Goal: Information Seeking & Learning: Learn about a topic

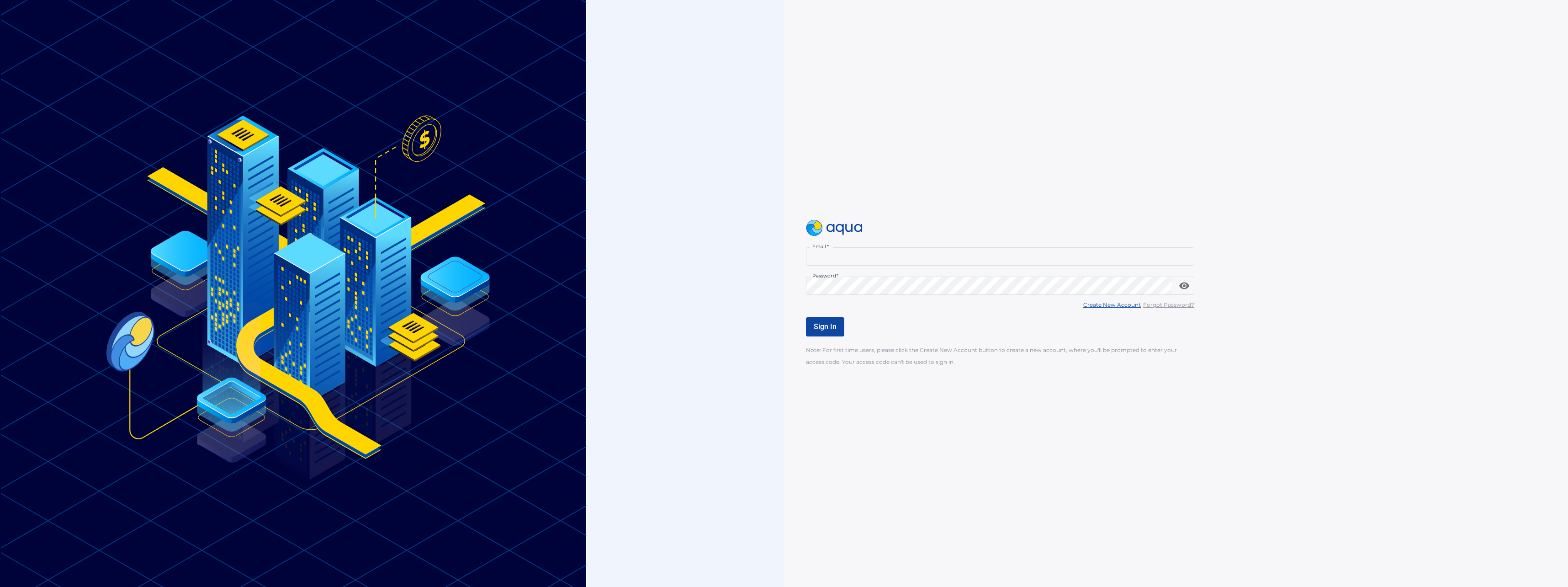
click at [904, 258] on input "Email   *" at bounding box center [1000, 256] width 388 height 18
type input "**********"
click at [814, 327] on span "Sign In" at bounding box center [825, 326] width 23 height 9
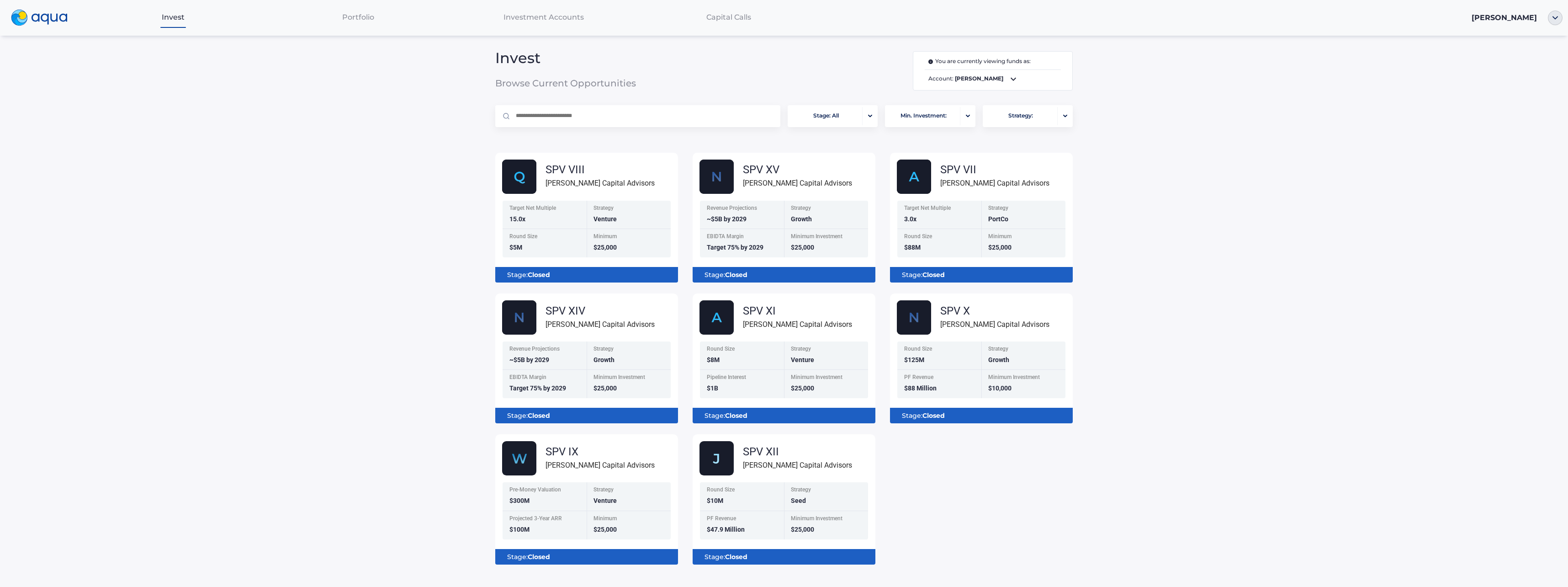
click at [1008, 77] on icon at bounding box center [1013, 79] width 11 height 11
click at [996, 77] on div at bounding box center [784, 294] width 1568 height 587
click at [965, 311] on div "SPV X" at bounding box center [995, 311] width 109 height 11
click at [934, 414] on b "Closed" at bounding box center [933, 416] width 23 height 9
click at [1008, 82] on icon at bounding box center [1013, 79] width 11 height 11
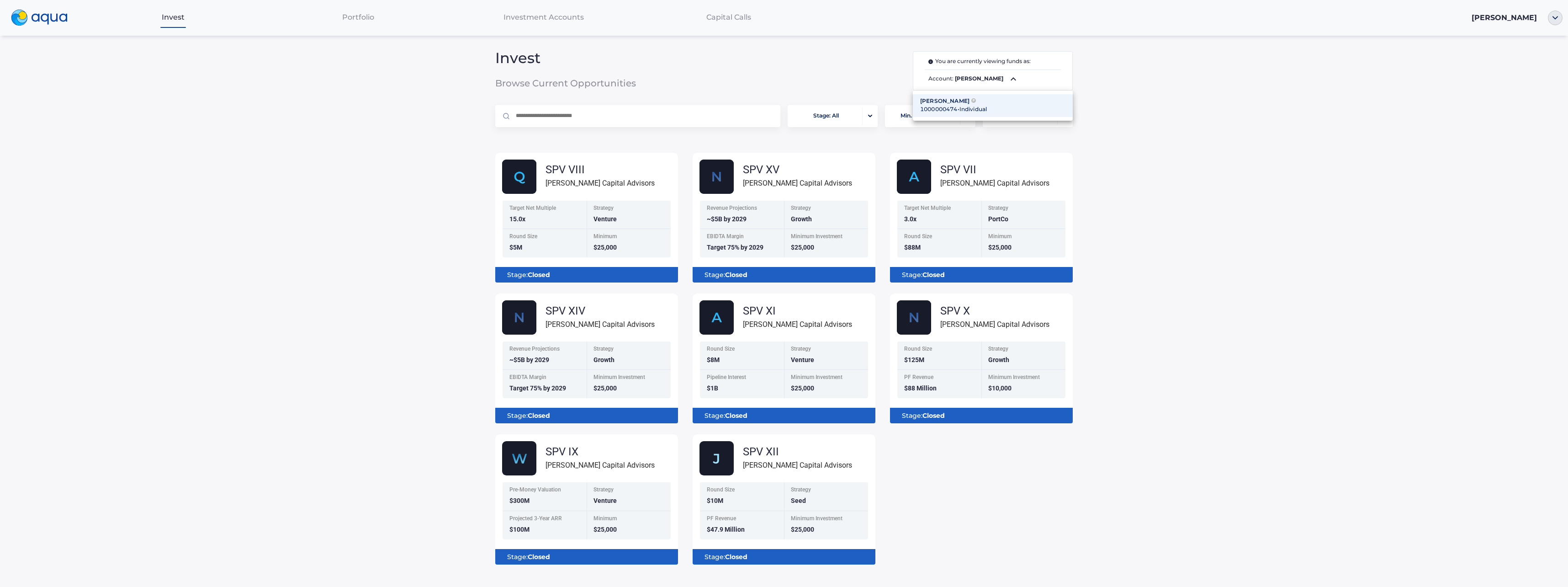
click at [980, 105] on div "1000000474 • Individual" at bounding box center [993, 110] width 145 height 9
click at [329, 16] on div "Portfolio" at bounding box center [358, 17] width 186 height 19
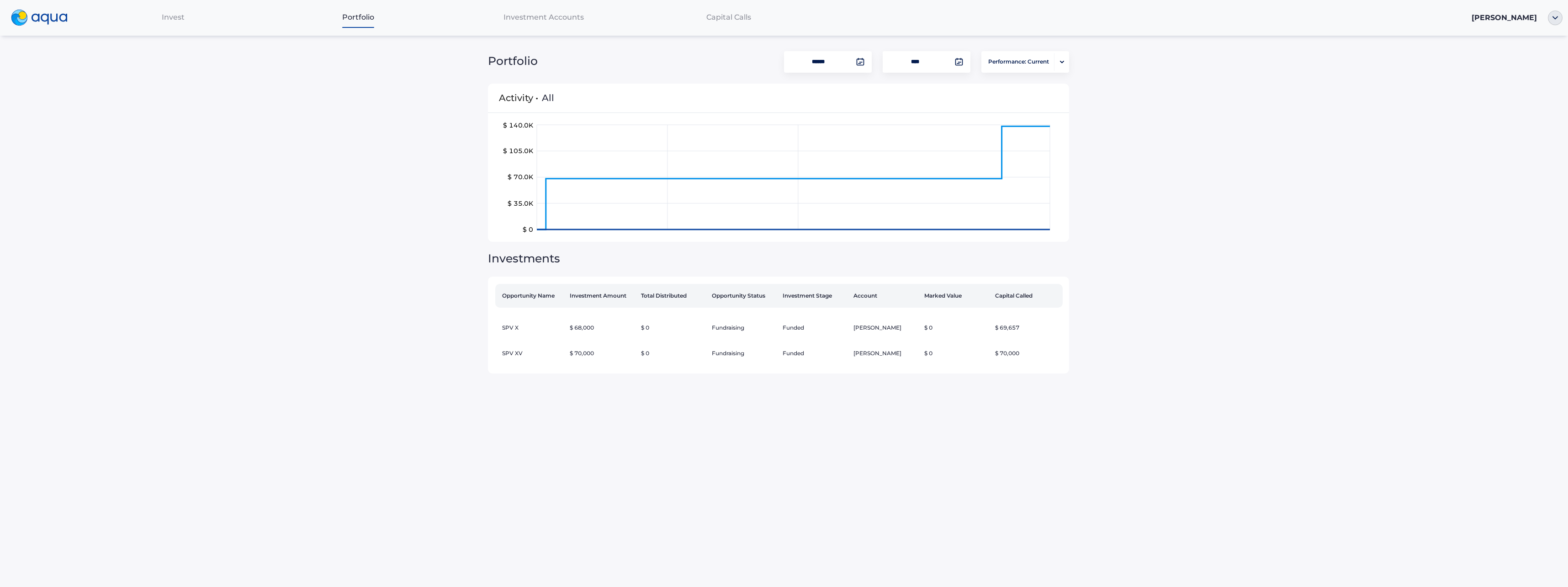
click at [586, 325] on td "$ 68,000" at bounding box center [601, 328] width 71 height 26
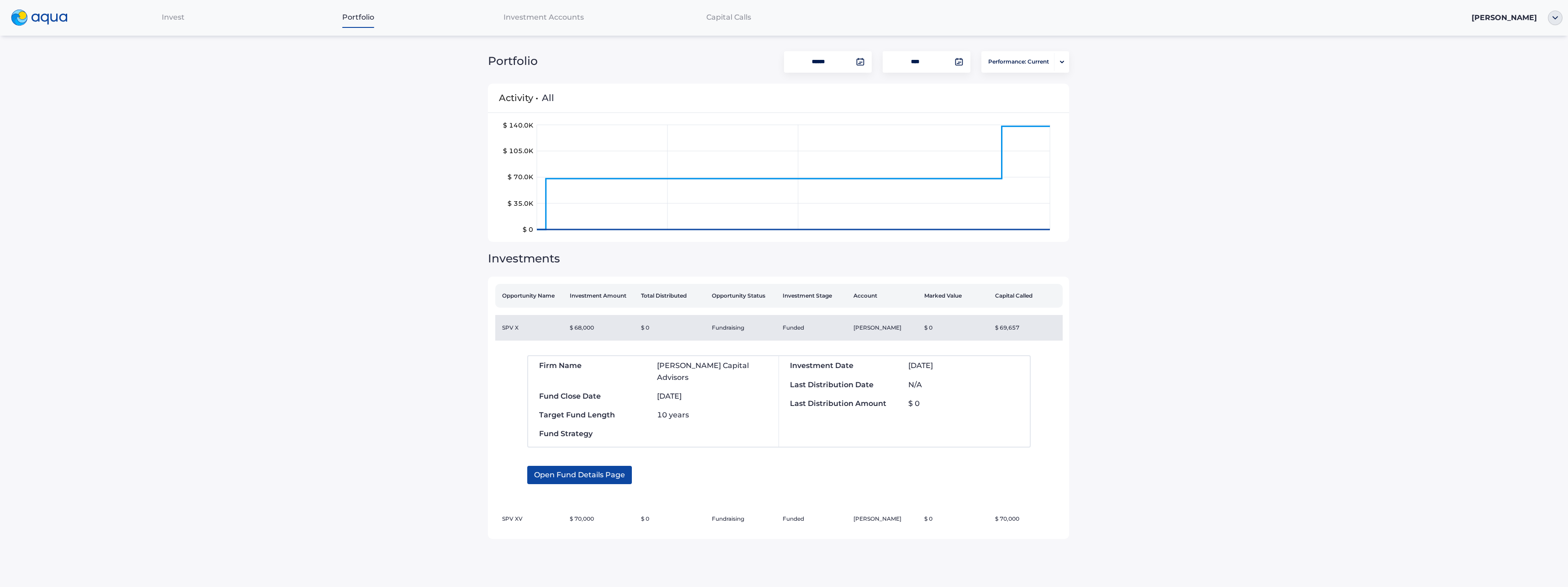
click at [605, 466] on span "Open Fund Details Page" at bounding box center [579, 475] width 91 height 18
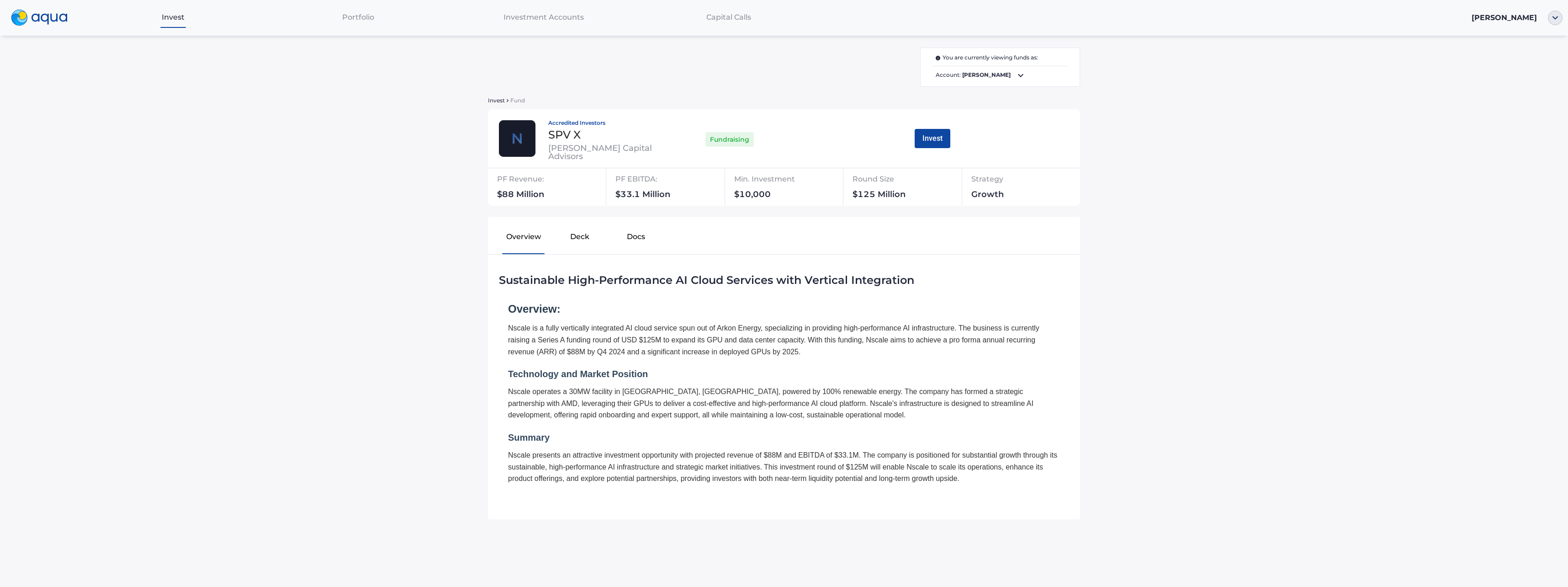
click at [496, 99] on span "Invest" at bounding box center [497, 100] width 17 height 7
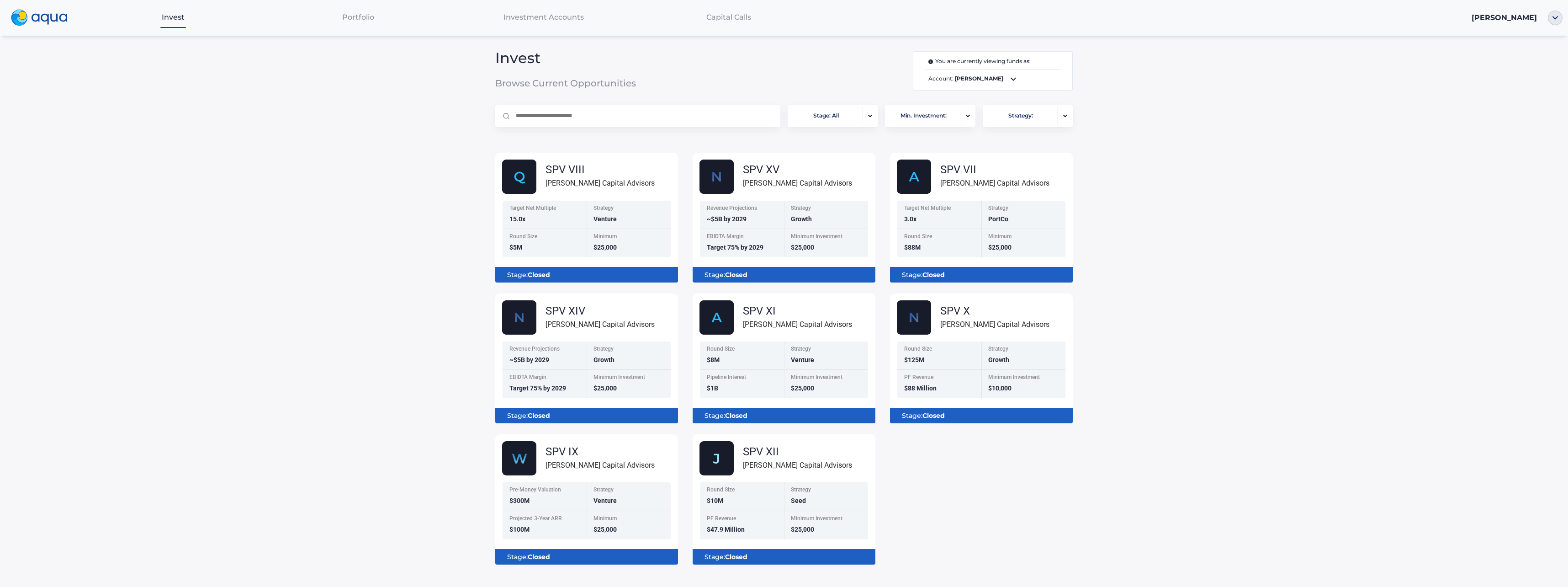
click at [569, 18] on span "Investment Accounts" at bounding box center [544, 17] width 80 height 9
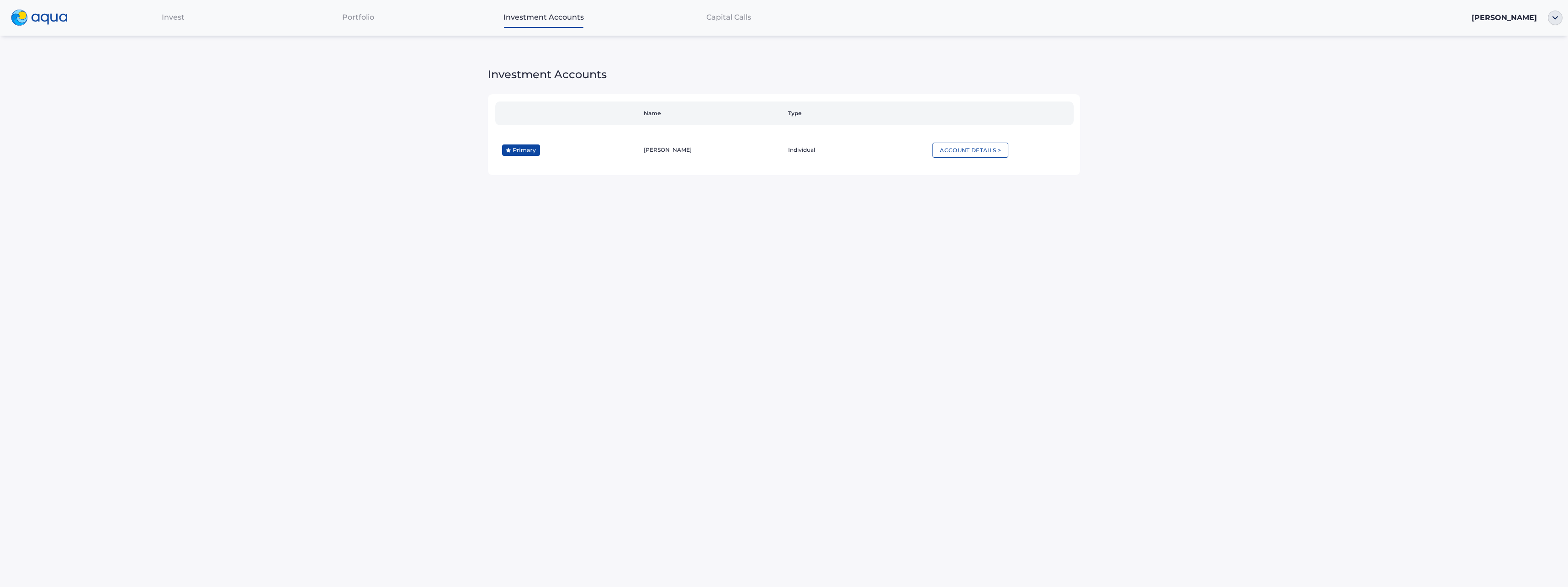
click at [942, 146] on button "Account Details >" at bounding box center [970, 150] width 76 height 15
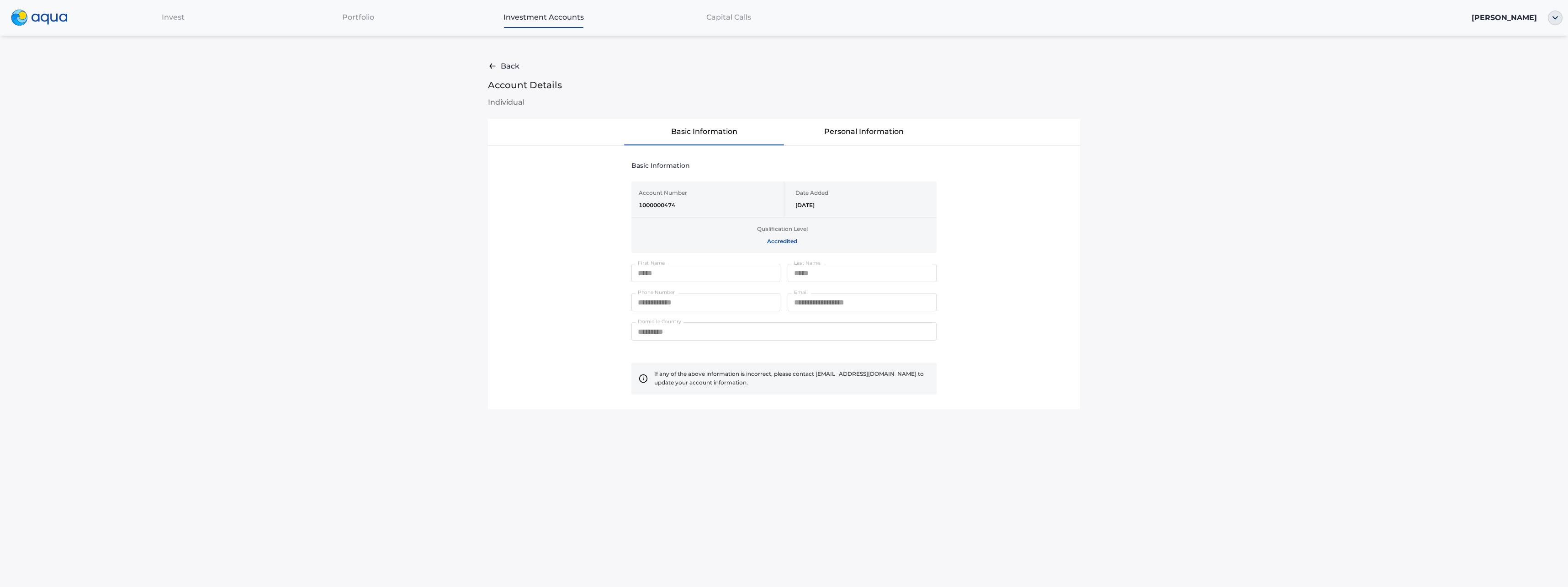
click at [871, 134] on button "Personal Information" at bounding box center [864, 132] width 160 height 26
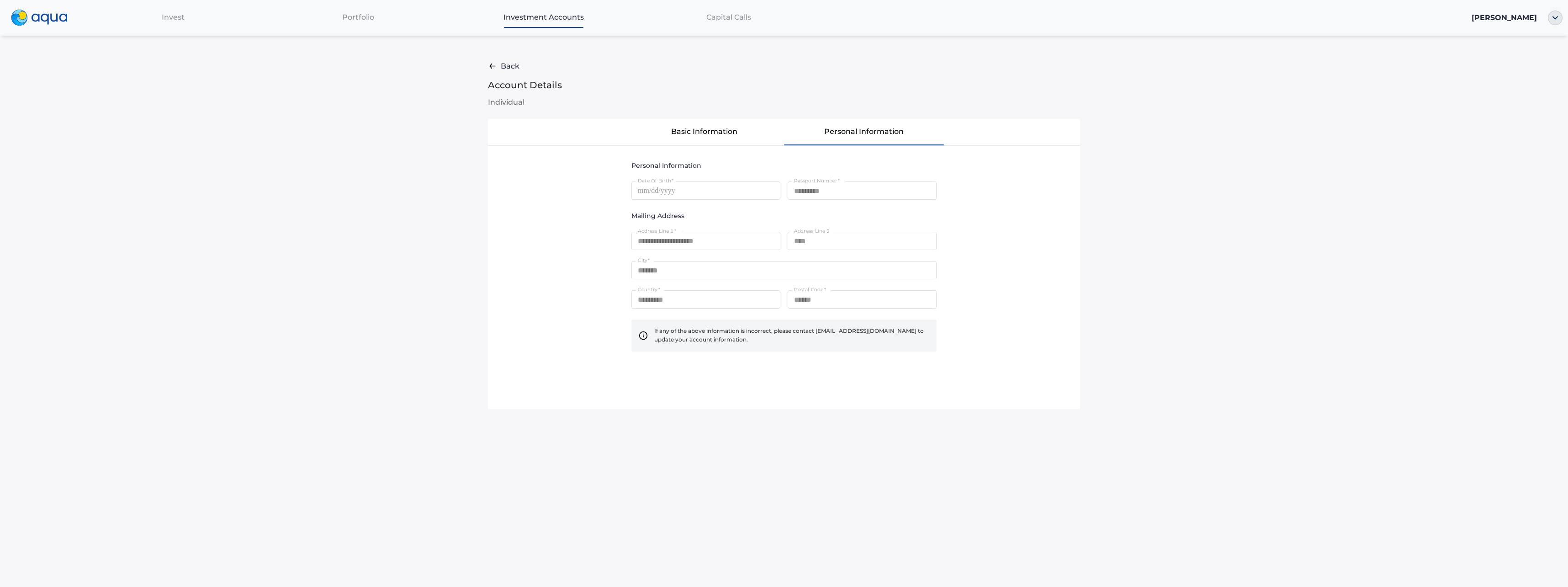
click at [718, 126] on button "Basic Information" at bounding box center [704, 132] width 160 height 26
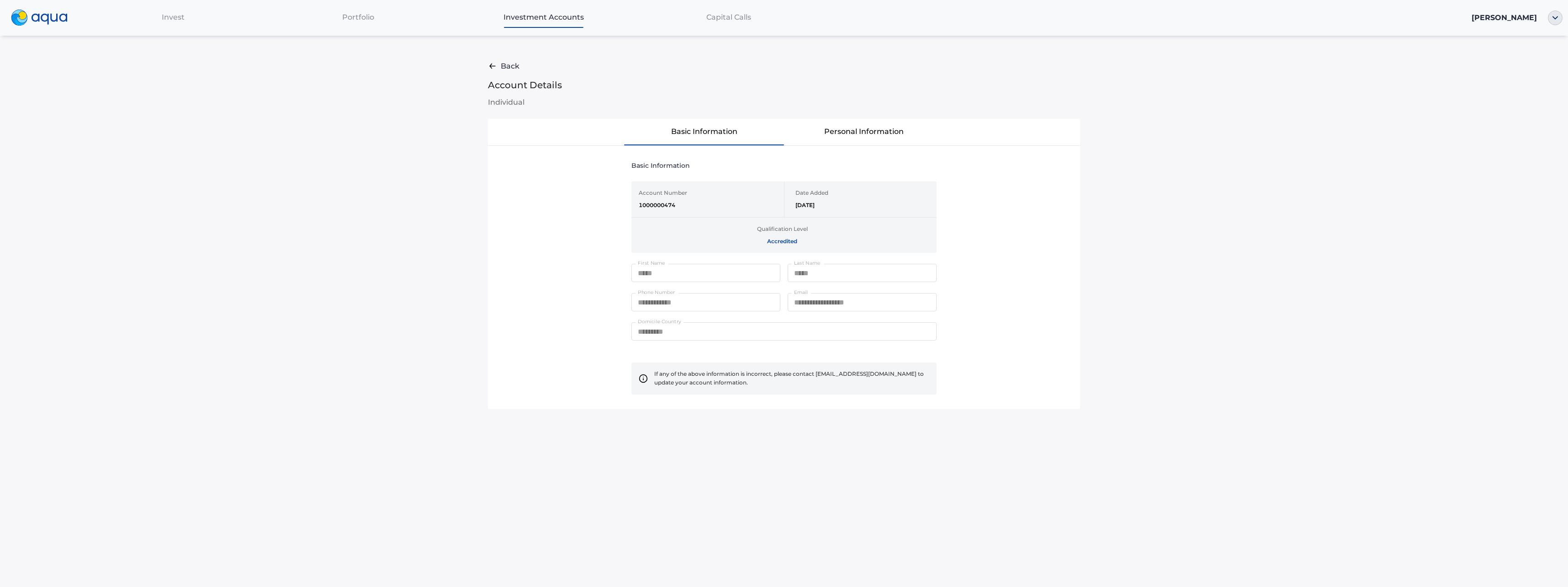
click at [364, 19] on span "Portfolio" at bounding box center [358, 17] width 32 height 9
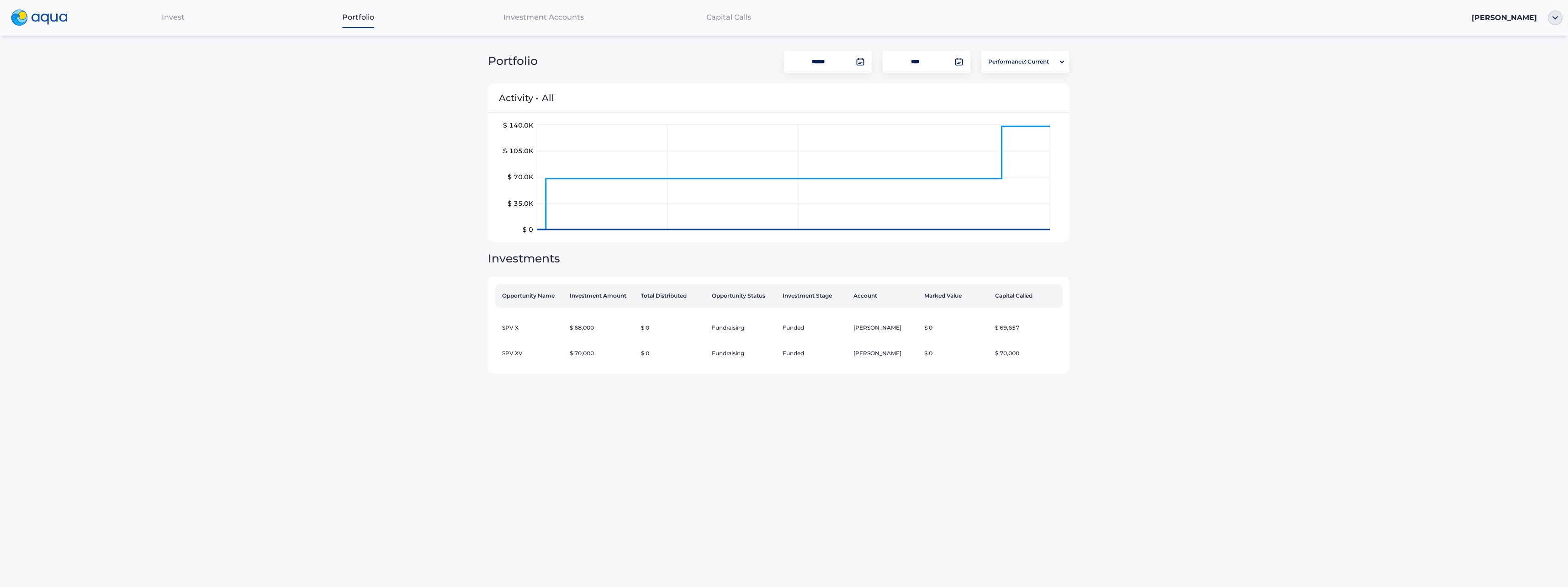
click at [180, 24] on div "Invest" at bounding box center [173, 17] width 186 height 19
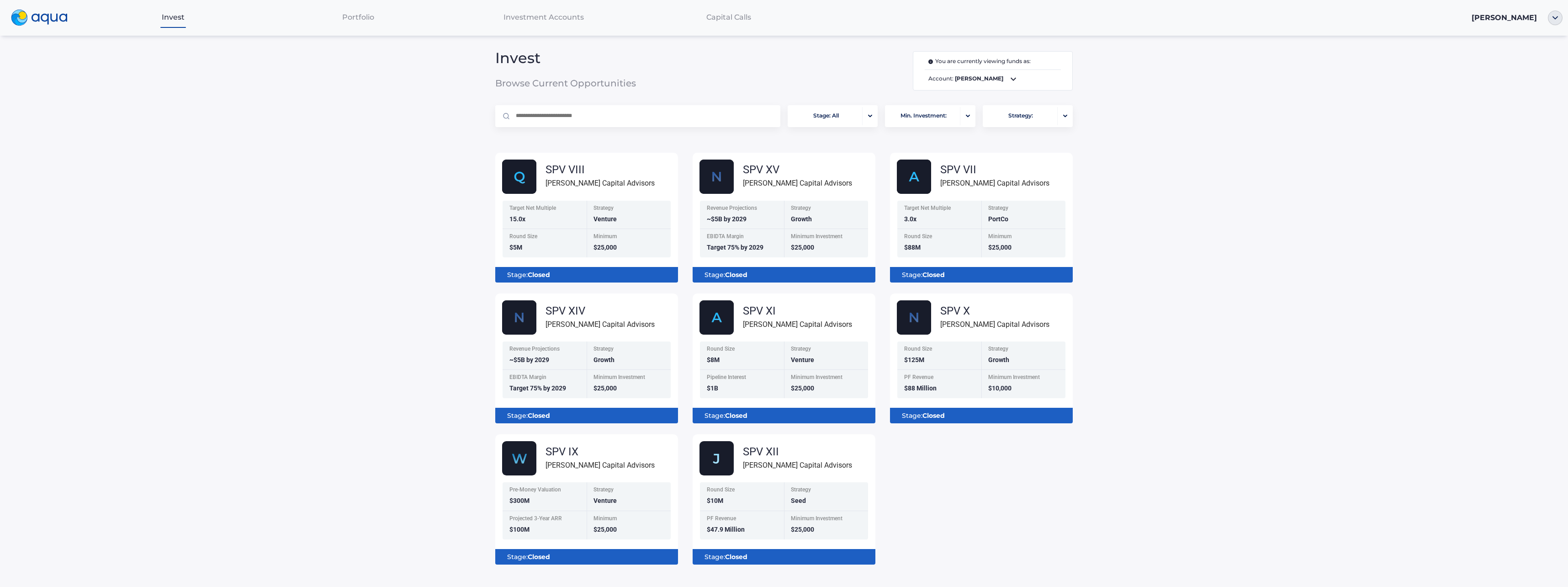
click at [371, 18] on span "Portfolio" at bounding box center [358, 17] width 32 height 9
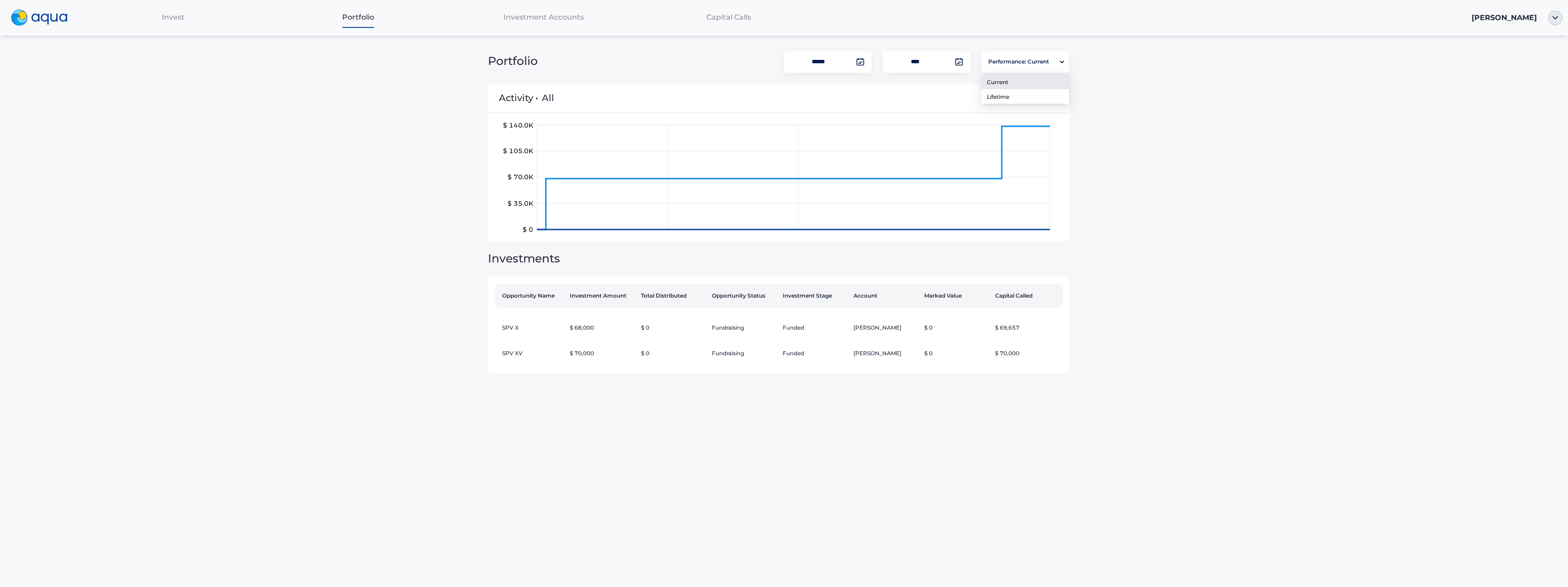
click at [1007, 62] on span "Performance: Current" at bounding box center [1019, 62] width 61 height 18
click at [533, 21] on span "Investment Accounts" at bounding box center [544, 17] width 80 height 9
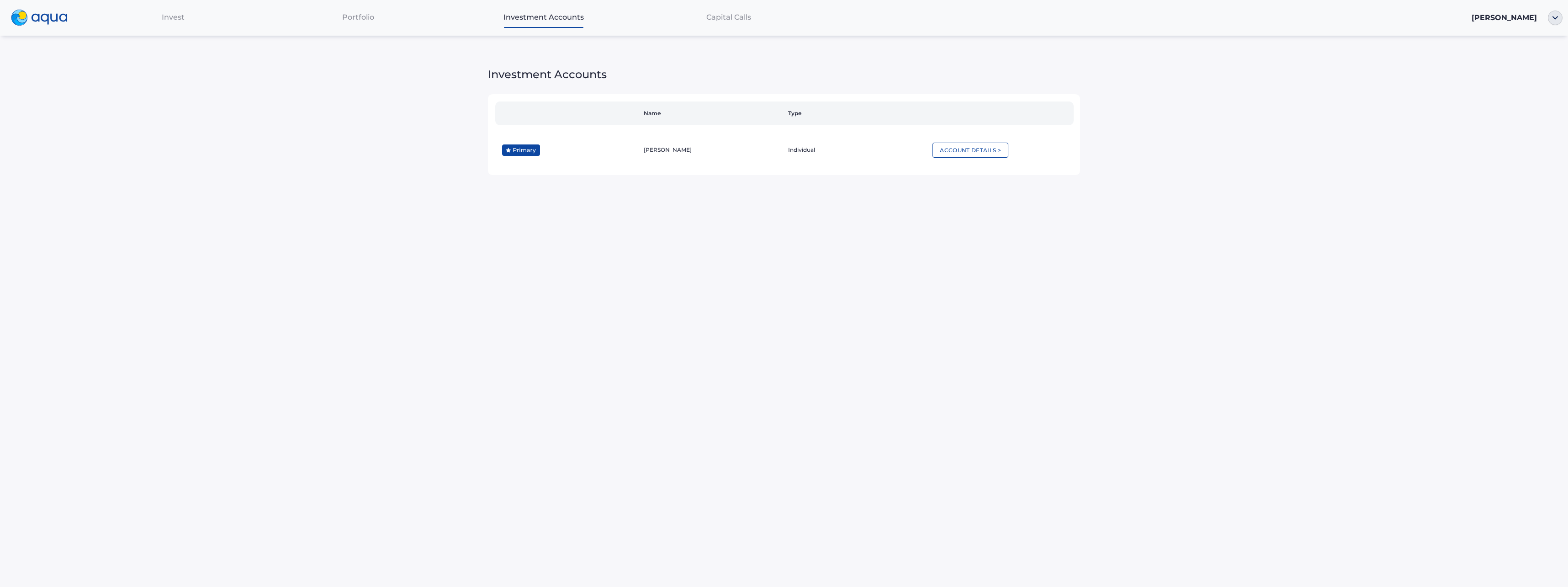
click at [726, 16] on span "Capital Calls" at bounding box center [729, 17] width 45 height 9
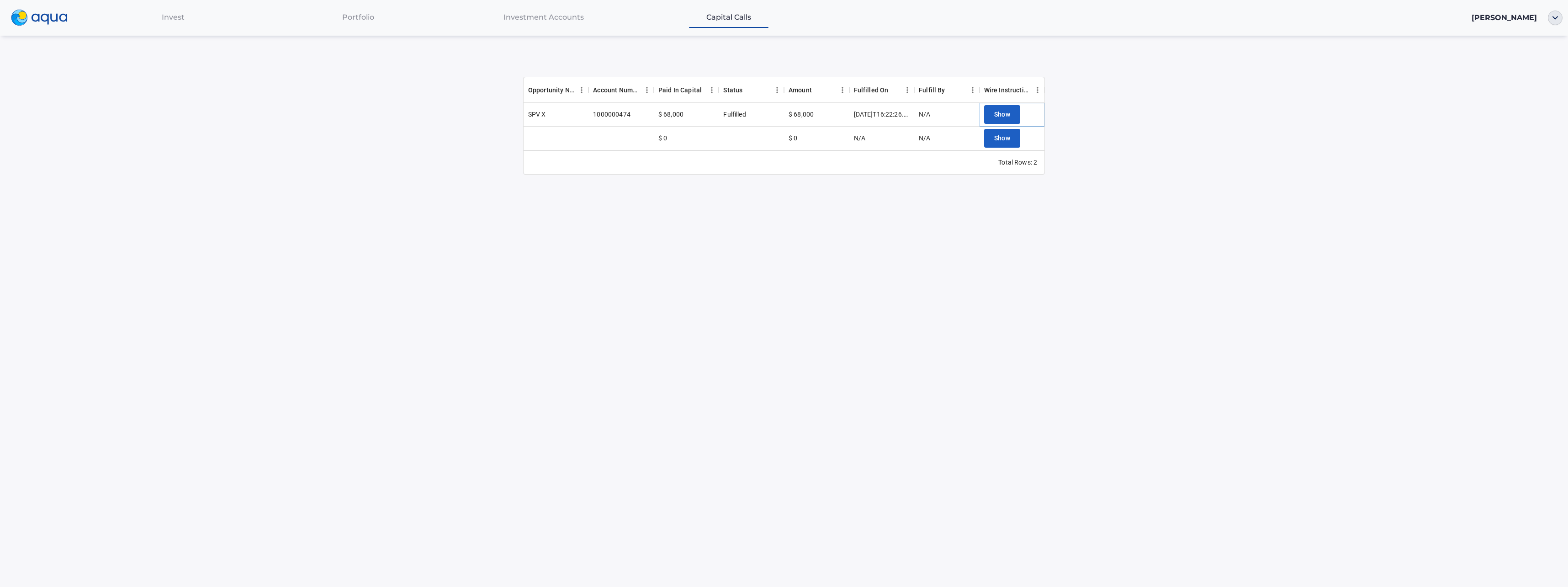
click at [1009, 111] on span "Show" at bounding box center [1002, 114] width 16 height 12
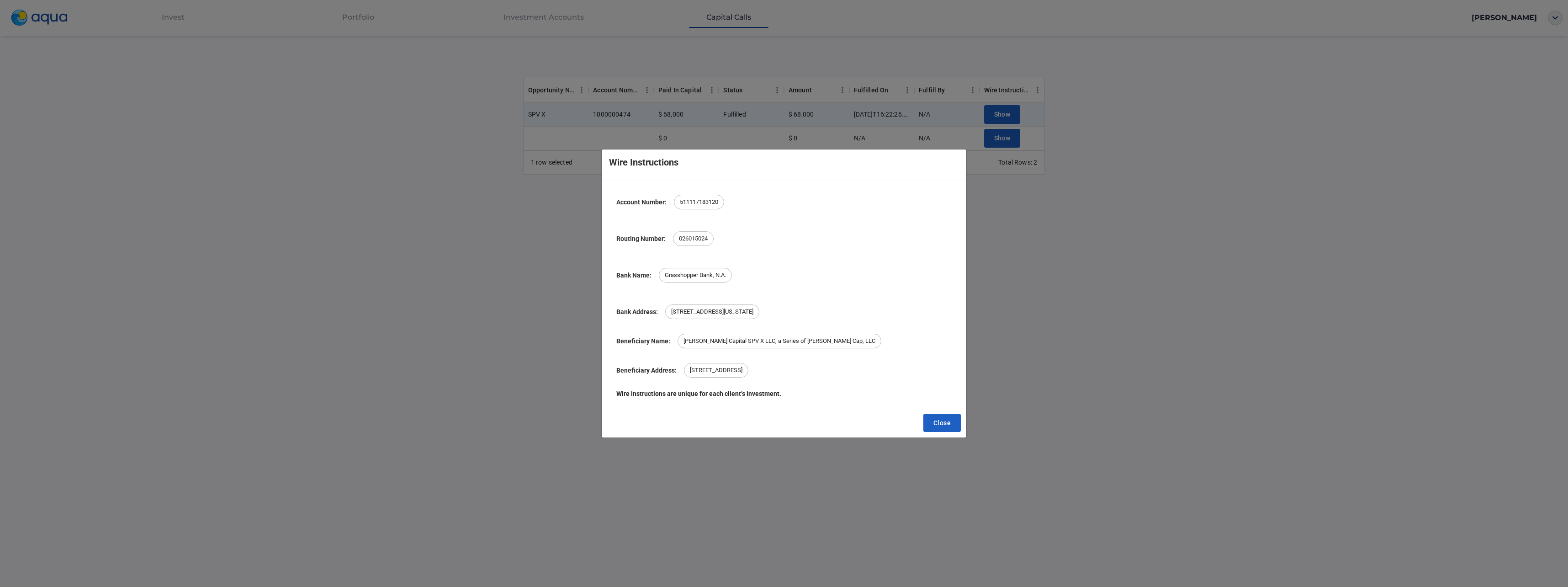
click at [950, 423] on span "Close" at bounding box center [942, 423] width 18 height 12
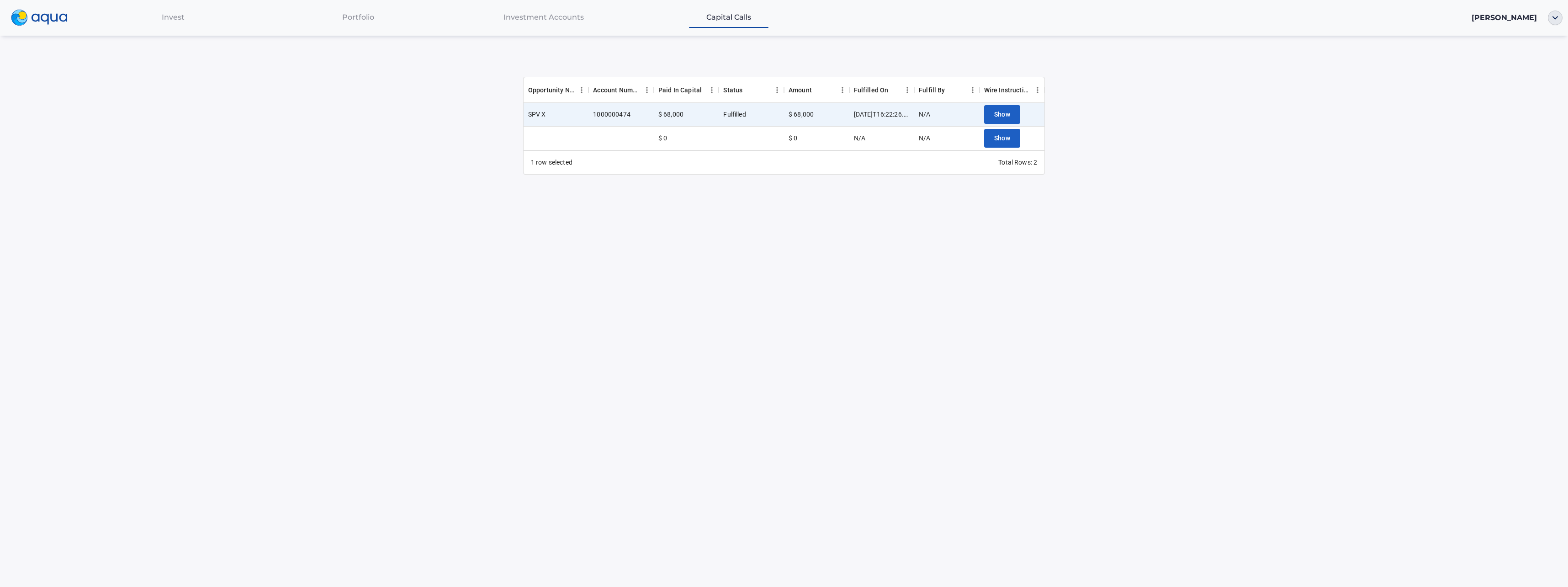
click at [539, 24] on div "Investment Accounts" at bounding box center [544, 17] width 186 height 19
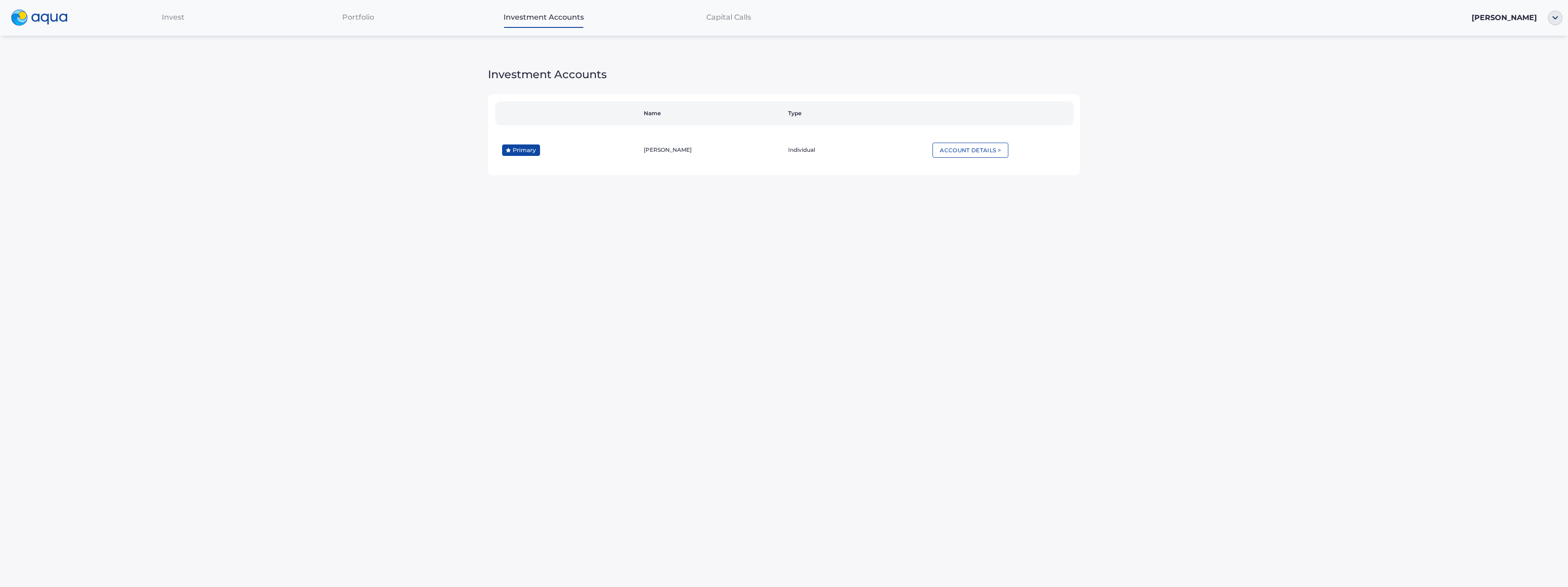
click at [370, 19] on span "Portfolio" at bounding box center [358, 17] width 32 height 9
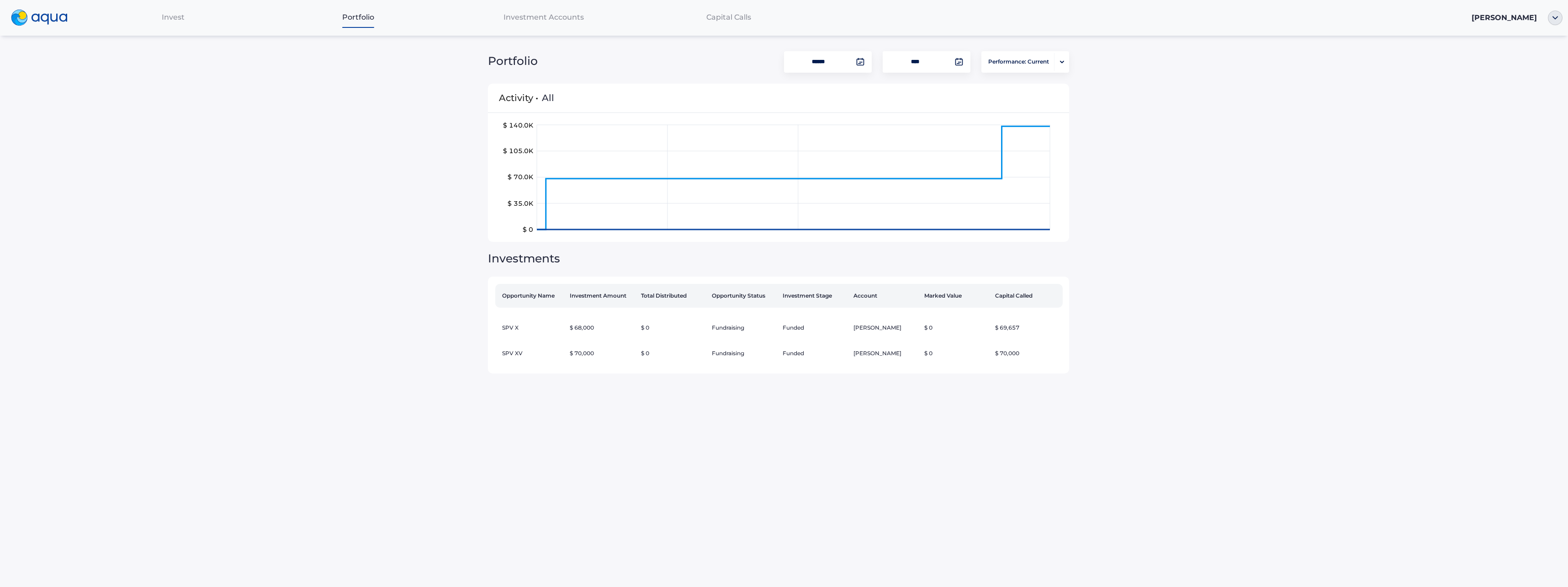
click at [166, 10] on div "Invest" at bounding box center [173, 17] width 186 height 19
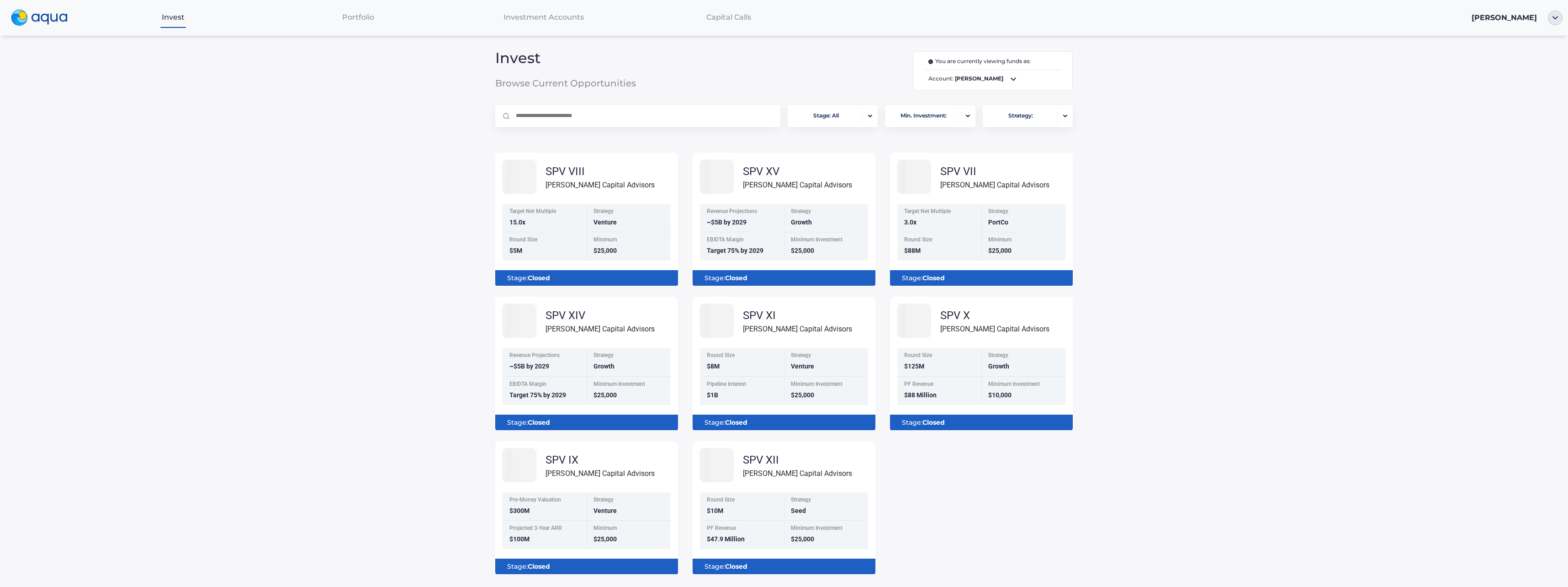
click at [57, 9] on div at bounding box center [39, 18] width 68 height 21
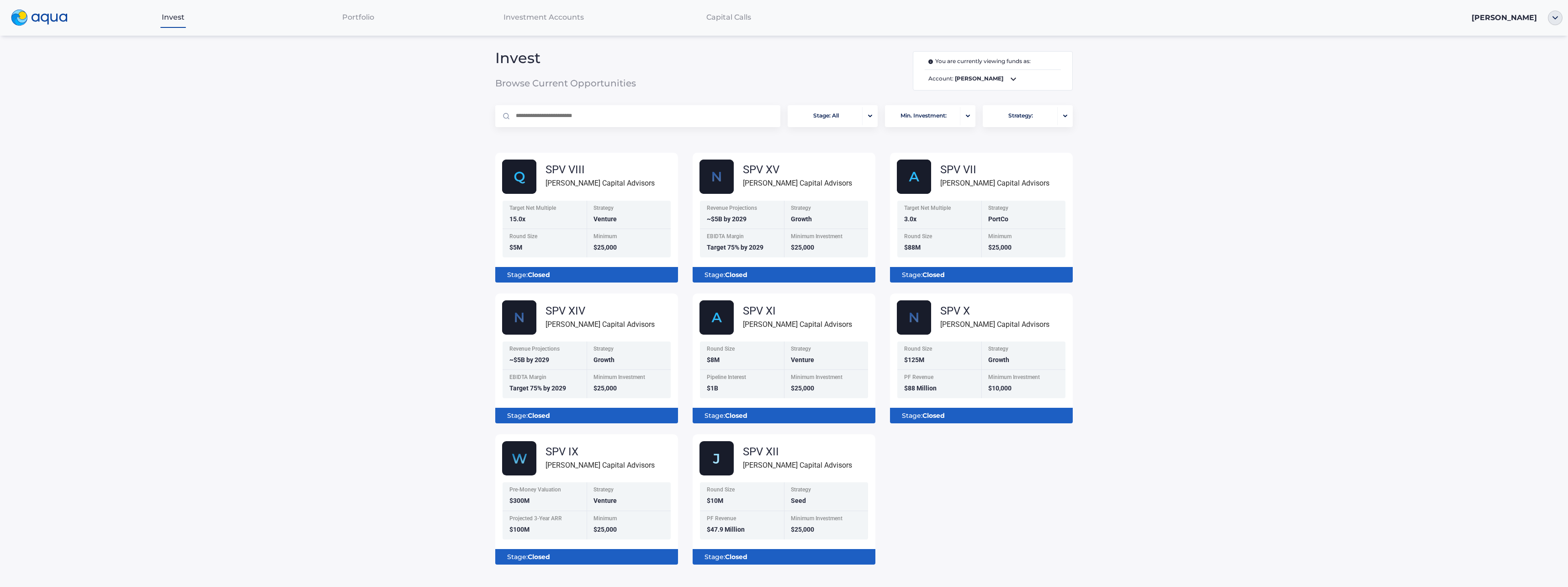
click at [57, 9] on div at bounding box center [39, 18] width 68 height 21
click at [970, 315] on div "SPV X" at bounding box center [995, 311] width 109 height 11
click at [940, 413] on b "Closed" at bounding box center [933, 416] width 23 height 9
click at [937, 383] on div "PF Revenue $88 Million" at bounding box center [939, 384] width 84 height 29
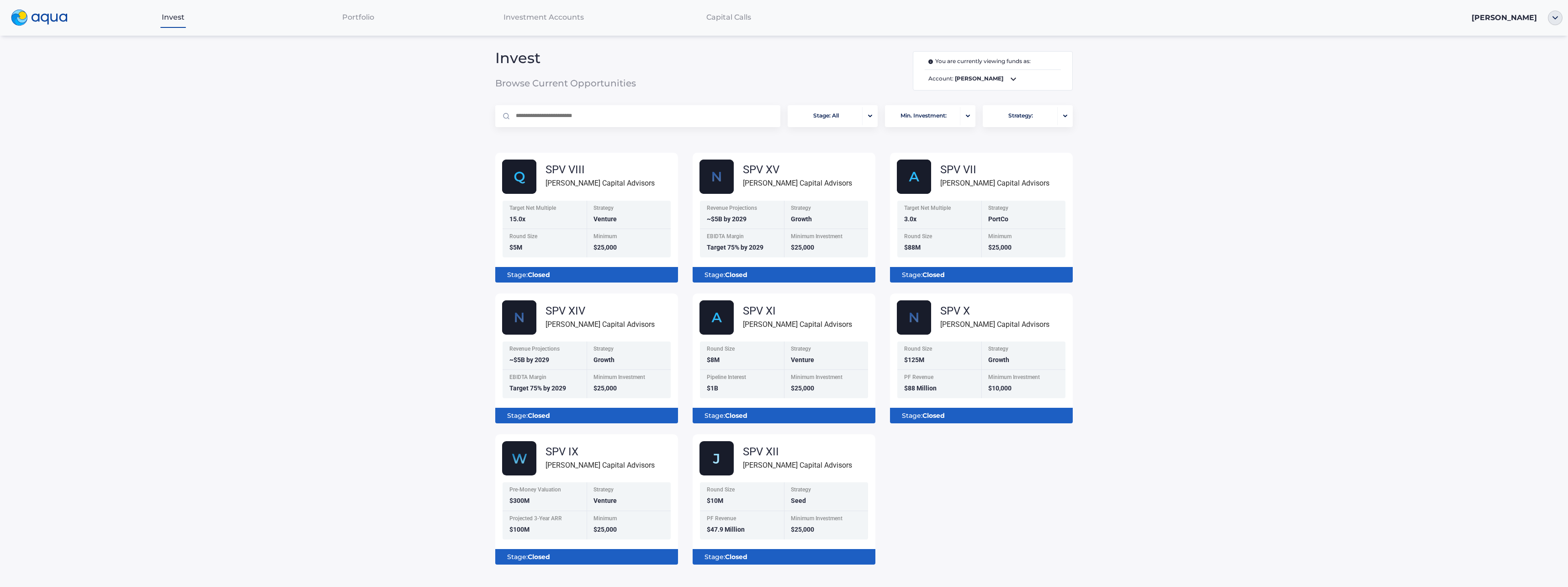
click at [970, 325] on div "[PERSON_NAME] Capital Advisors" at bounding box center [995, 324] width 109 height 12
click at [980, 349] on div "Round Size $125M" at bounding box center [939, 356] width 84 height 29
click at [578, 115] on input "text" at bounding box center [643, 116] width 257 height 22
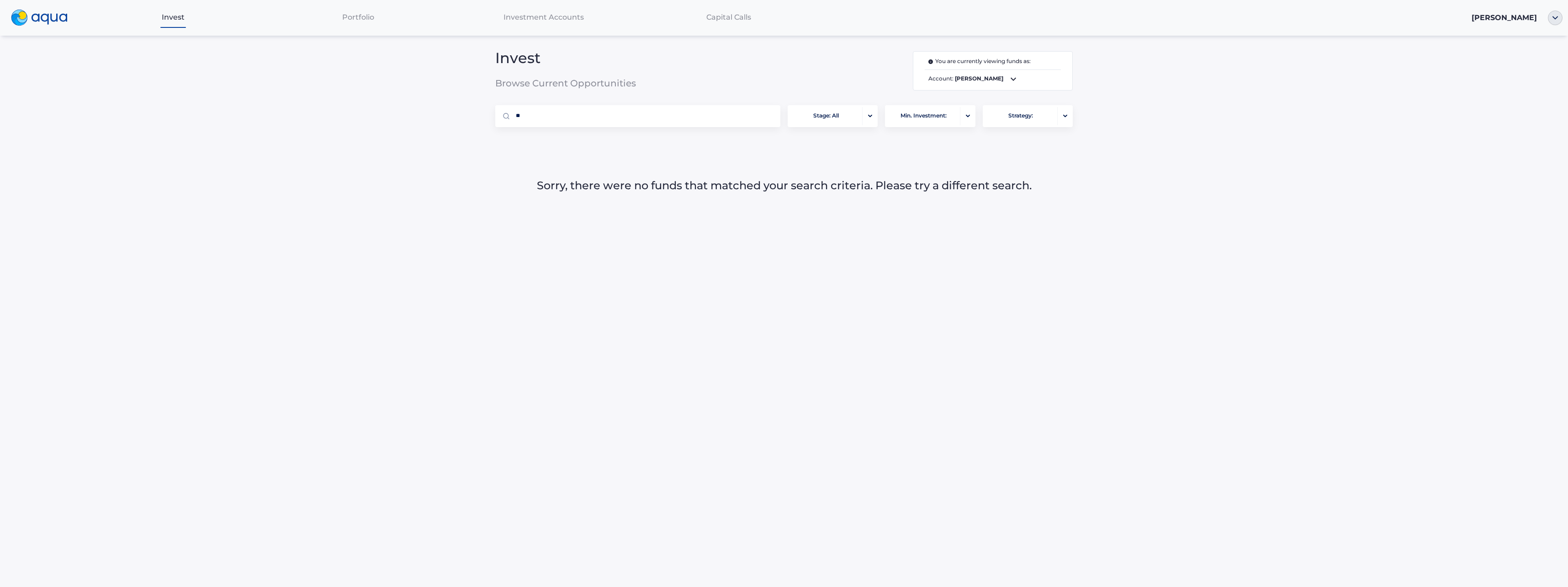
type input "*"
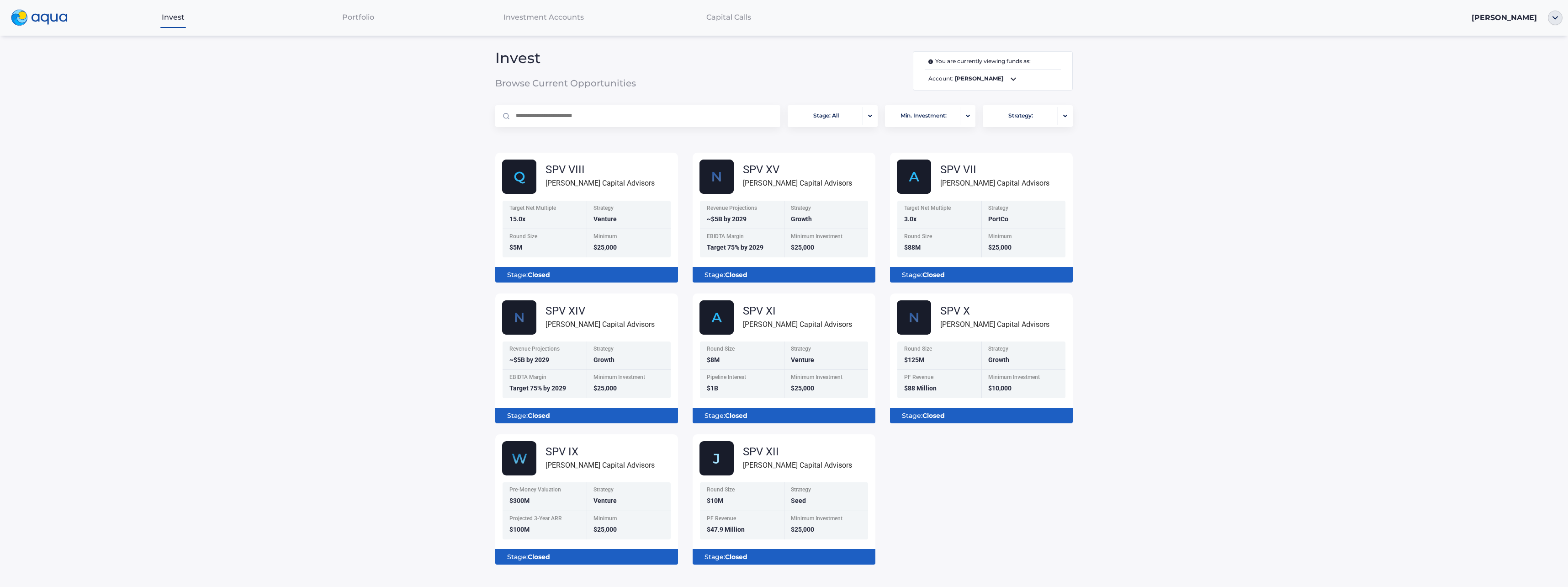
click at [345, 9] on div "Portfolio" at bounding box center [358, 17] width 186 height 19
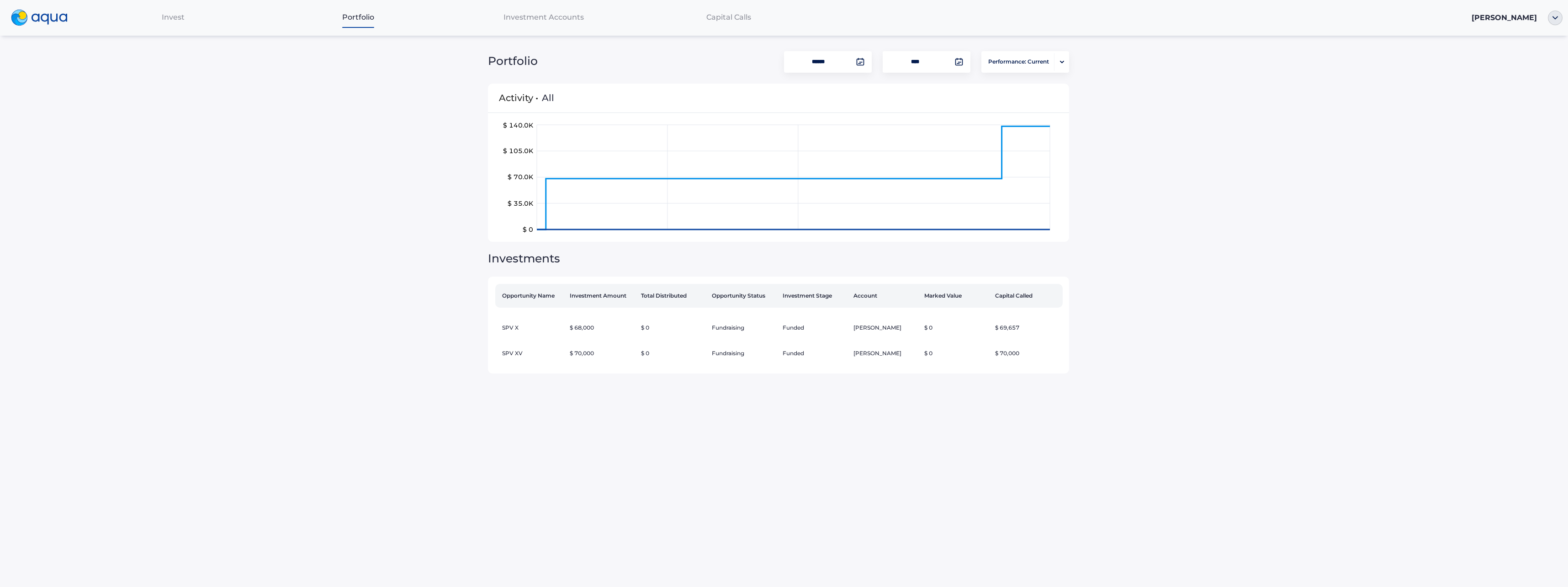
click at [512, 332] on td "SPV X" at bounding box center [531, 328] width 71 height 26
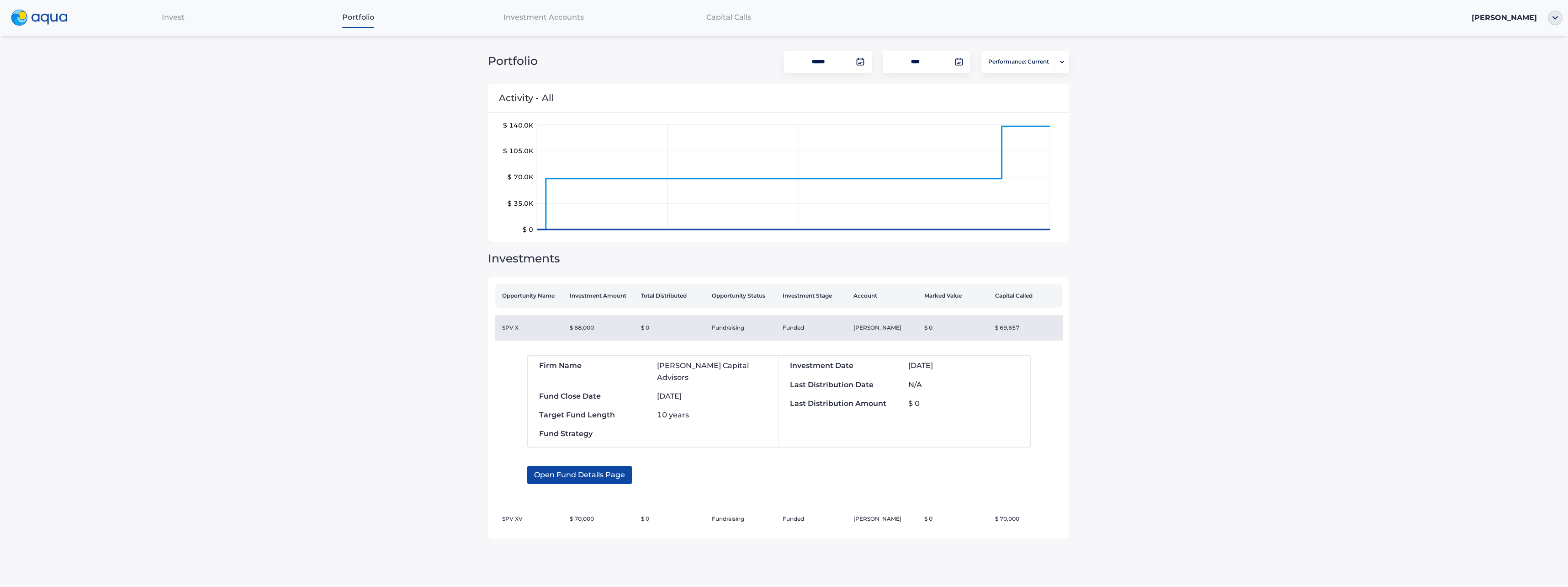
click at [565, 466] on span "Open Fund Details Page" at bounding box center [579, 475] width 91 height 18
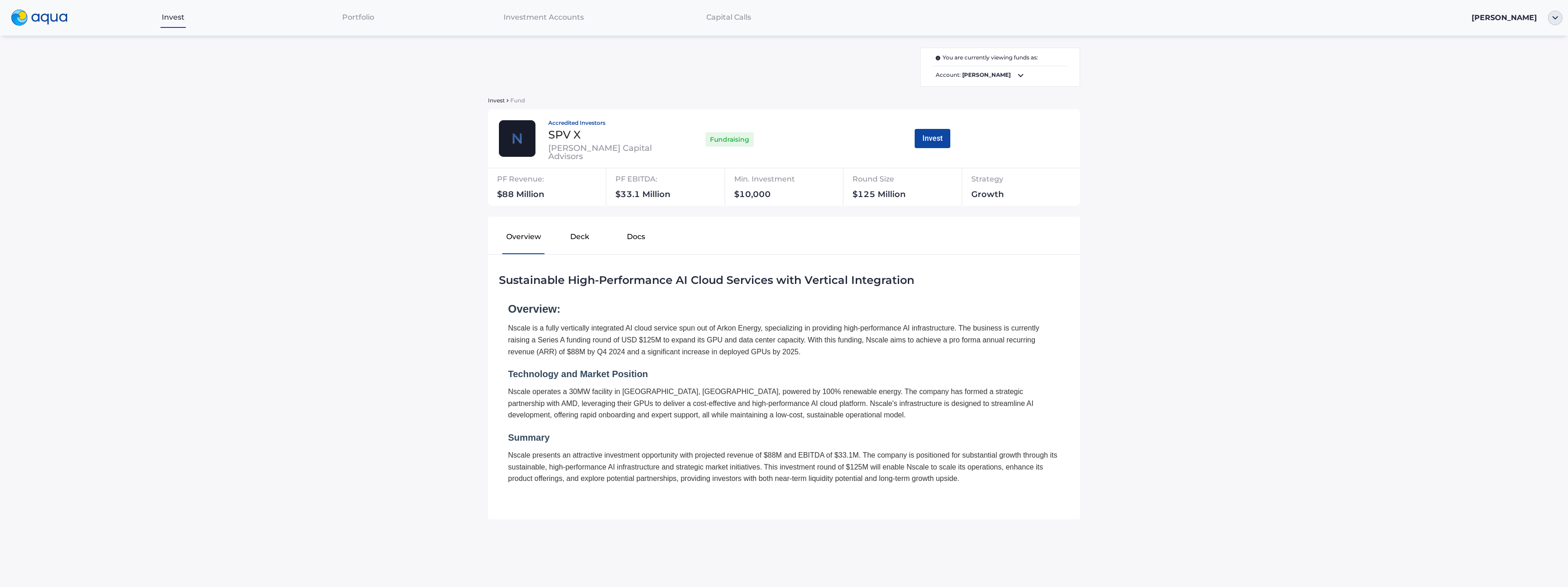
click at [633, 237] on button "Docs" at bounding box center [636, 239] width 56 height 29
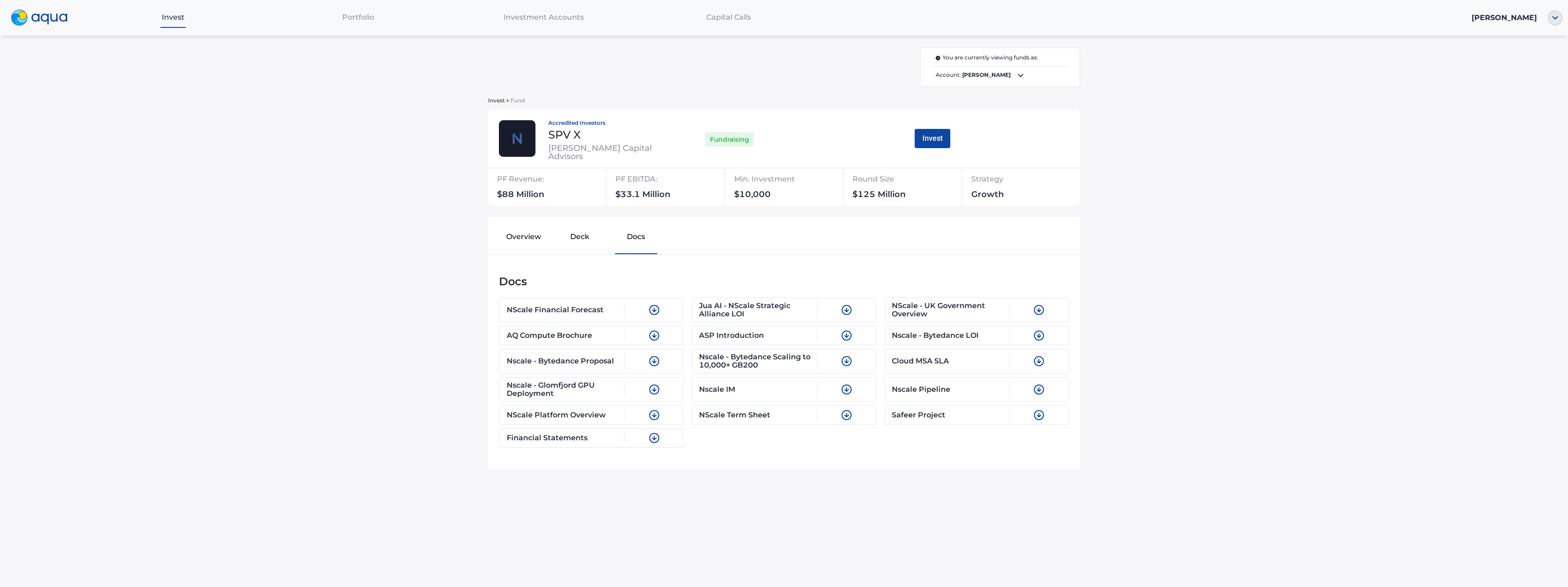
click at [845, 388] on img at bounding box center [847, 389] width 11 height 11
click at [847, 360] on img at bounding box center [847, 361] width 11 height 11
click at [1041, 388] on img at bounding box center [1039, 389] width 11 height 11
click at [1045, 308] on img at bounding box center [1039, 310] width 11 height 11
click at [579, 235] on button "Deck" at bounding box center [579, 239] width 56 height 29
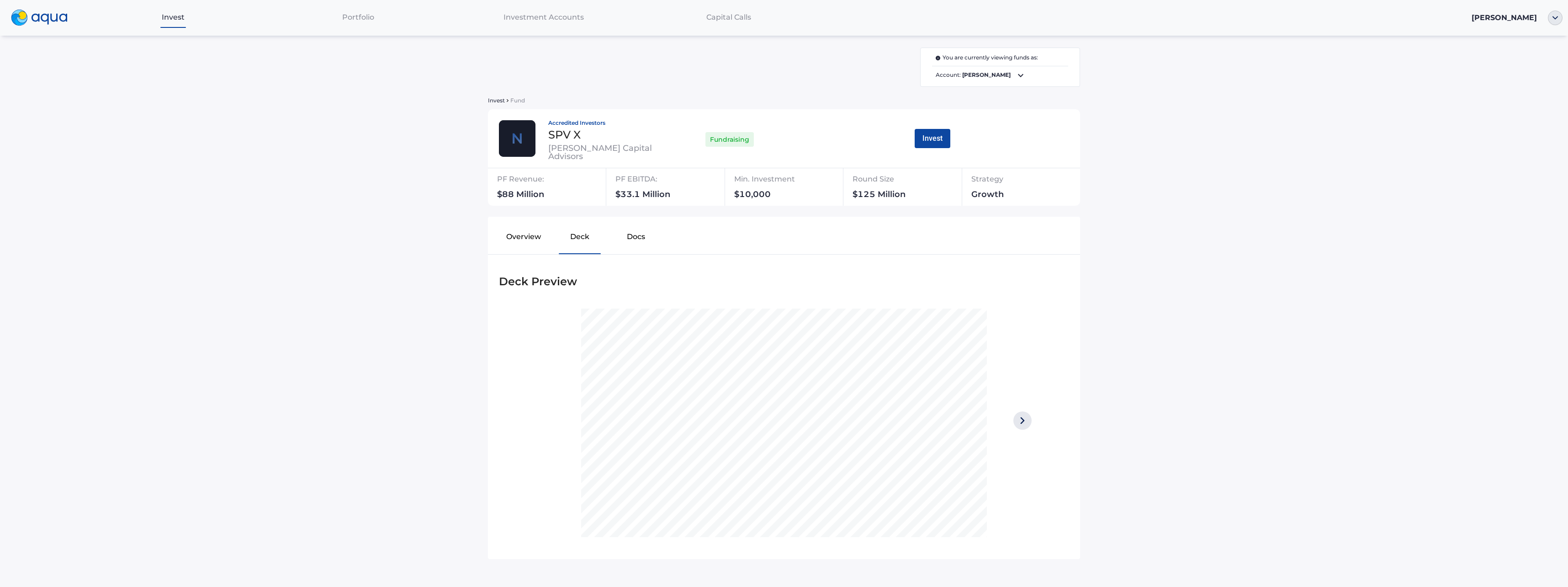
click at [1023, 419] on img at bounding box center [1023, 421] width 18 height 18
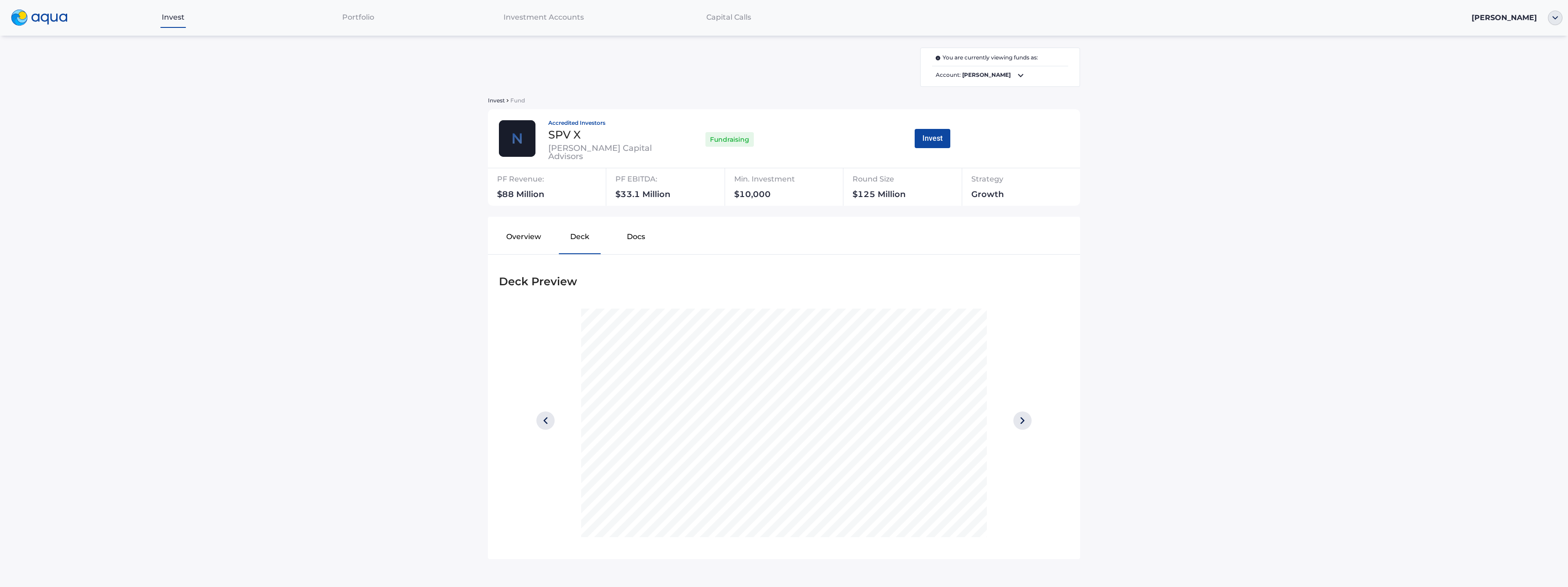
click at [1023, 419] on img at bounding box center [1023, 421] width 18 height 18
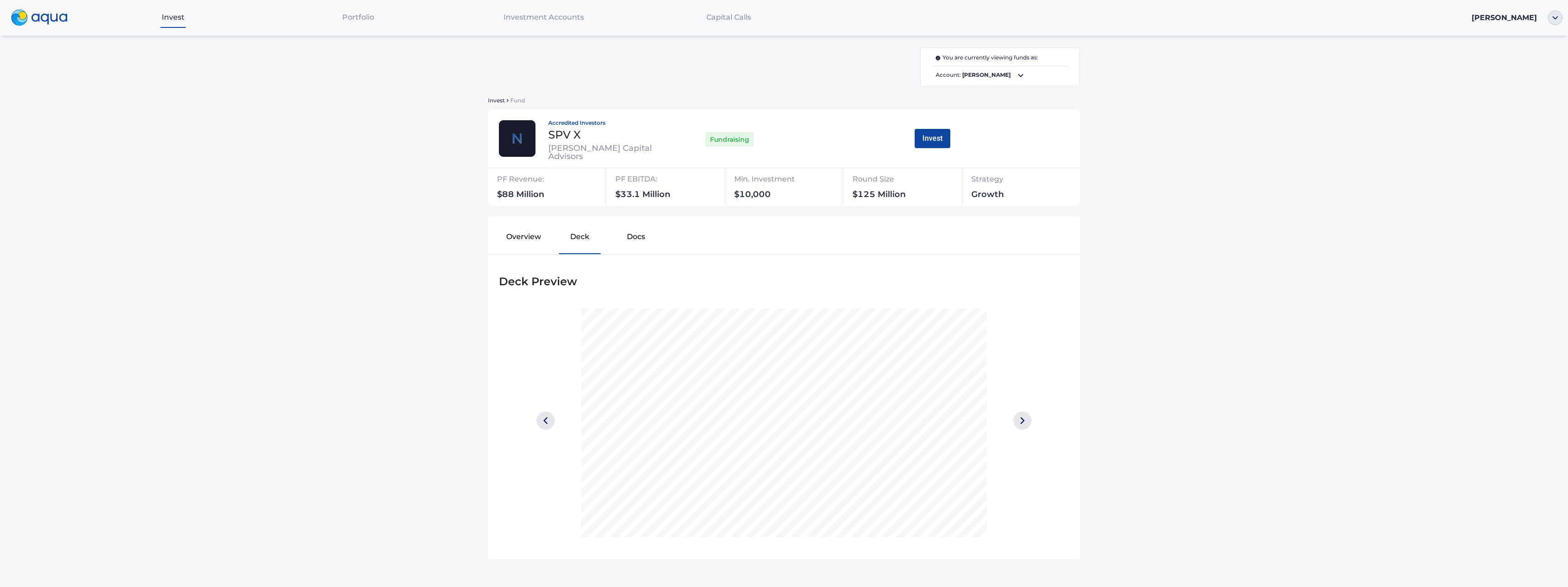
click at [1023, 419] on img at bounding box center [1023, 421] width 18 height 18
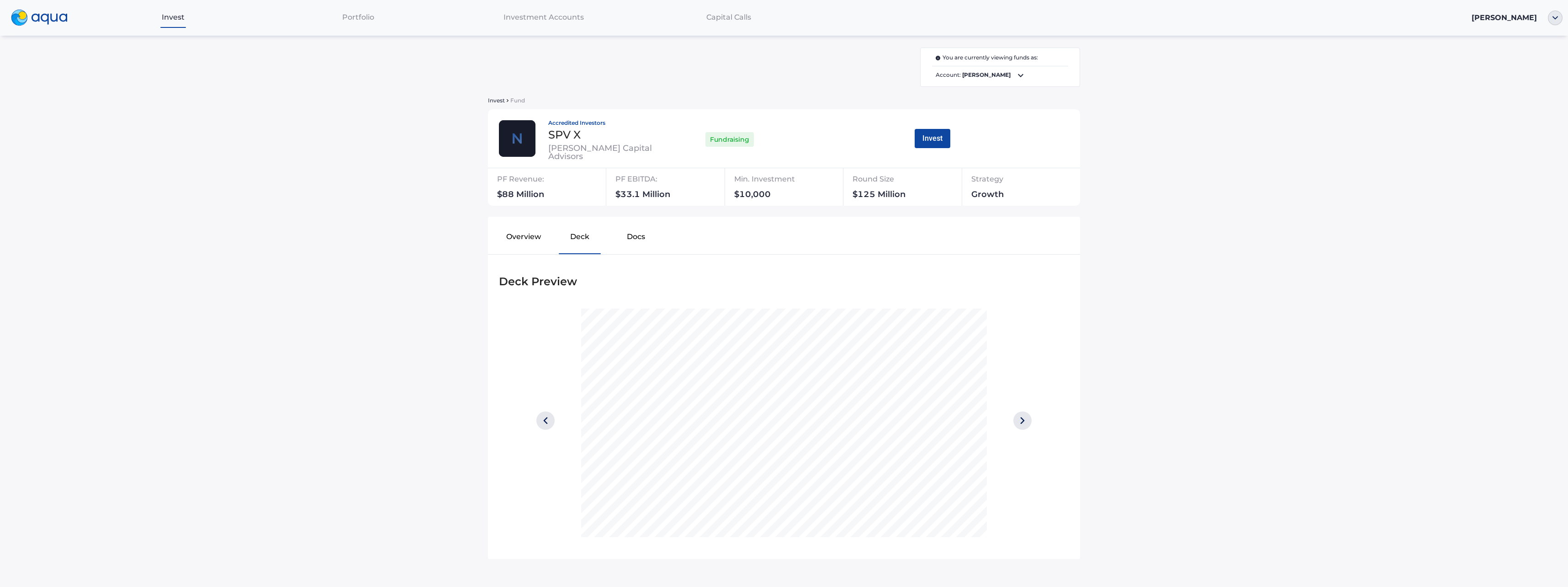
click at [1023, 419] on img at bounding box center [1023, 421] width 18 height 18
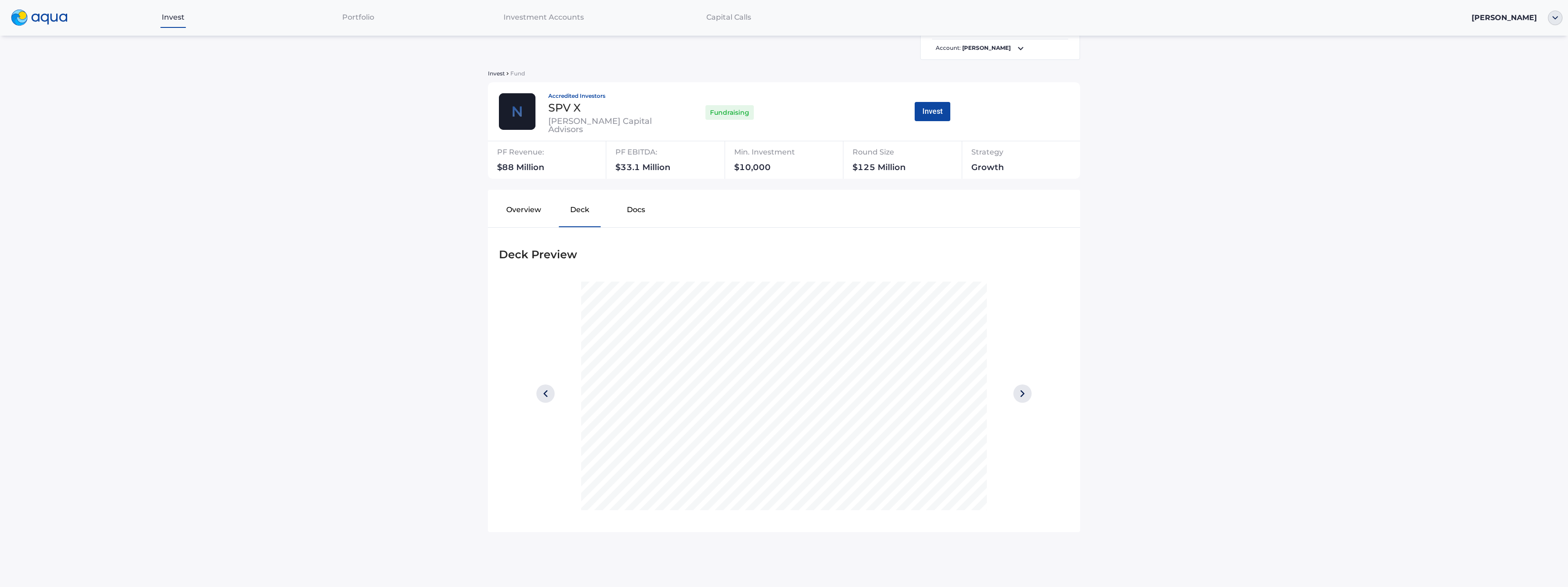
click at [574, 209] on button "Deck" at bounding box center [579, 212] width 56 height 29
click at [514, 208] on button "Overview" at bounding box center [523, 212] width 56 height 29
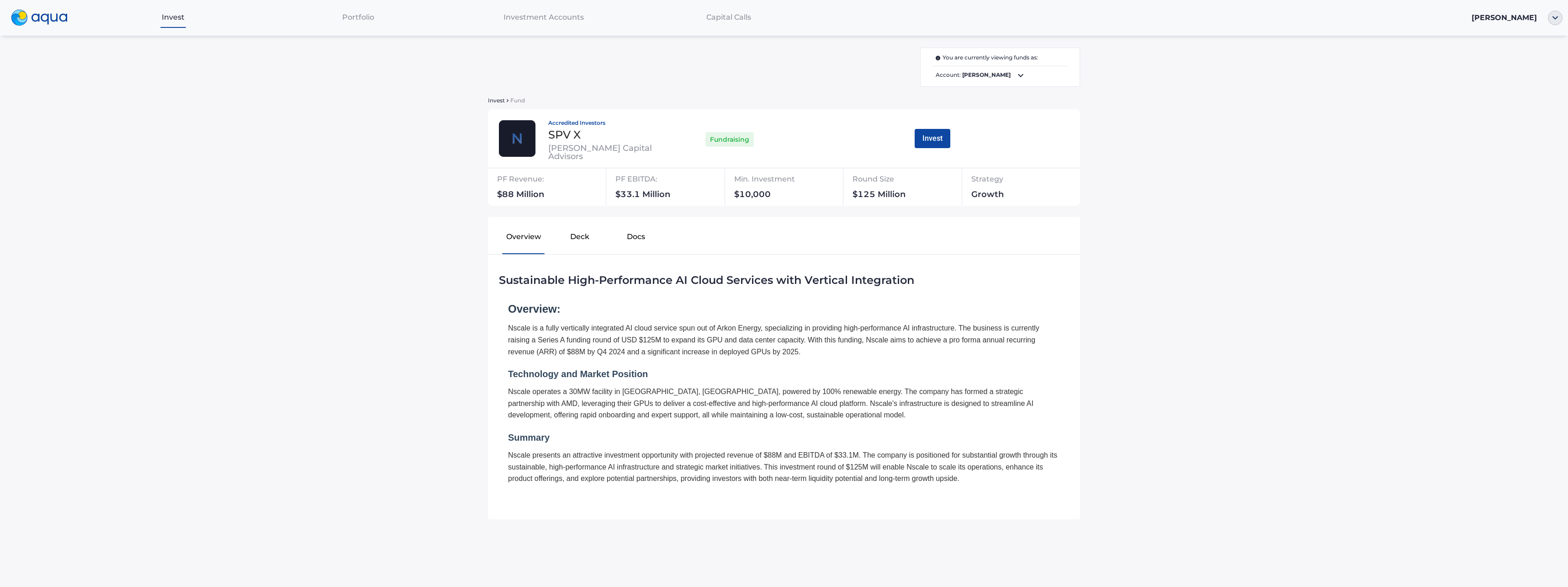
click at [569, 236] on button "Deck" at bounding box center [579, 239] width 56 height 29
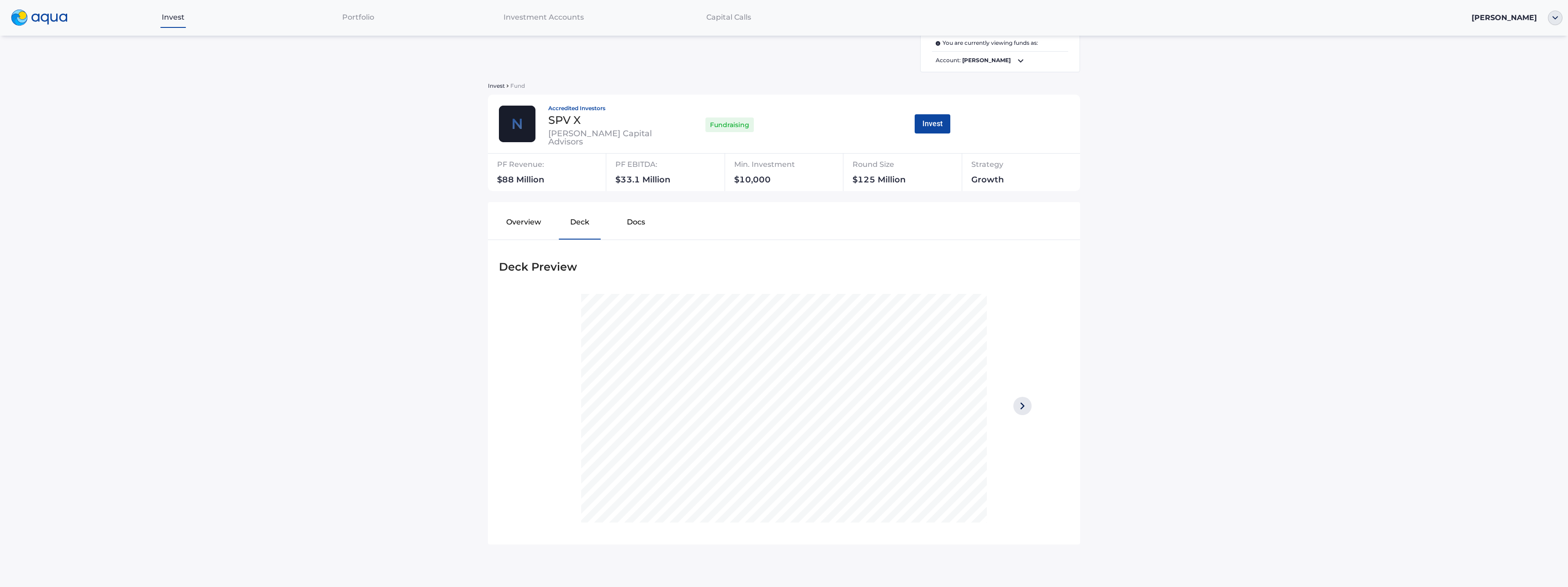
scroll to position [27, 0]
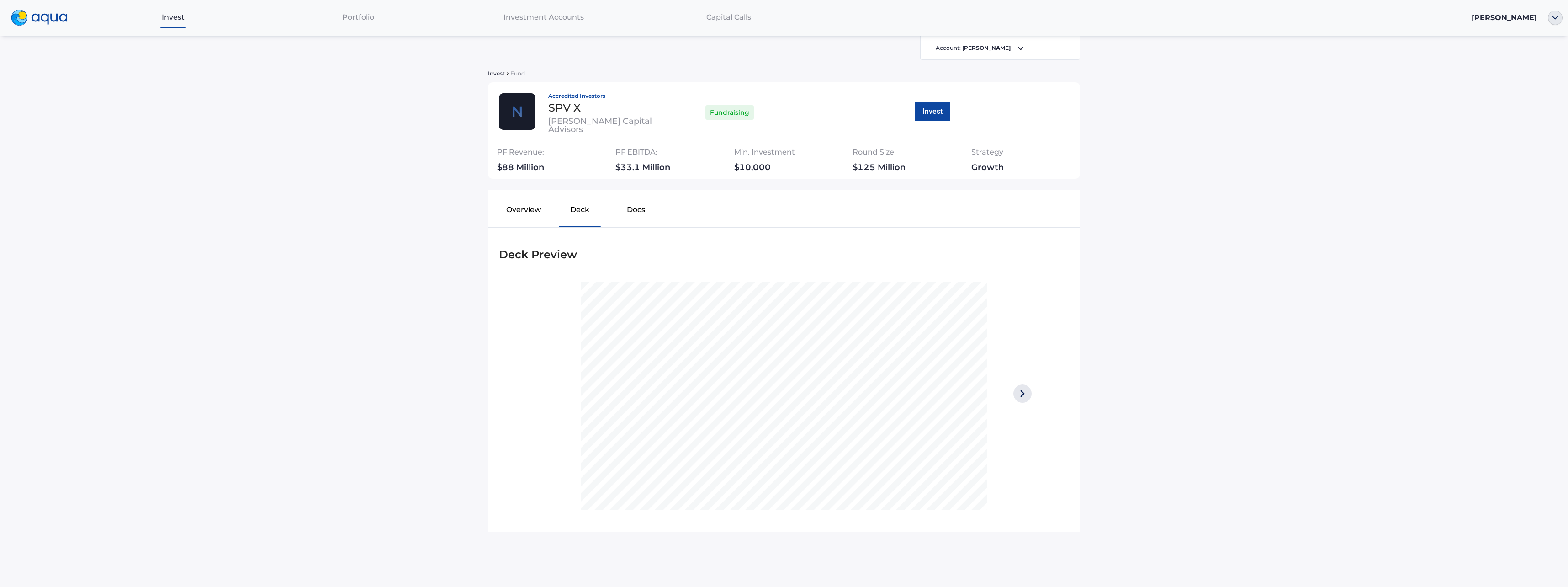
click at [635, 206] on button "Docs" at bounding box center [636, 212] width 56 height 29
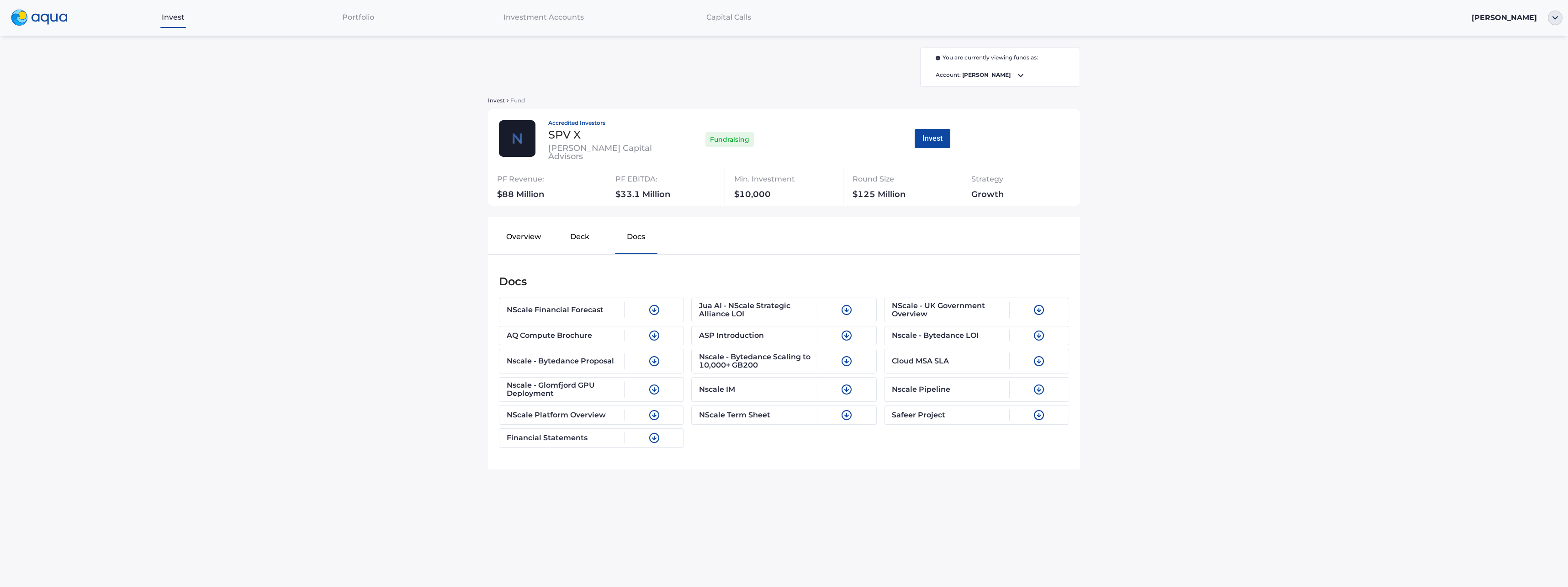
scroll to position [0, 0]
click at [656, 336] on img at bounding box center [654, 336] width 11 height 11
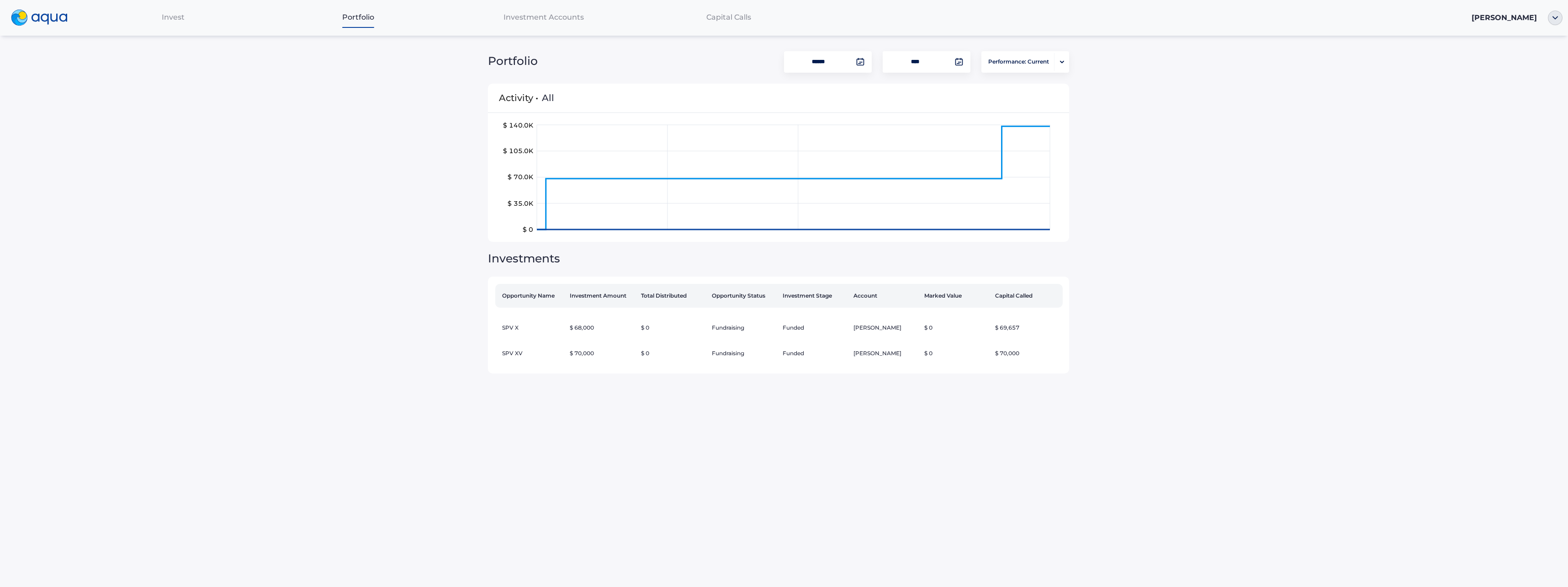
click at [522, 350] on td "SPV XV" at bounding box center [531, 353] width 71 height 26
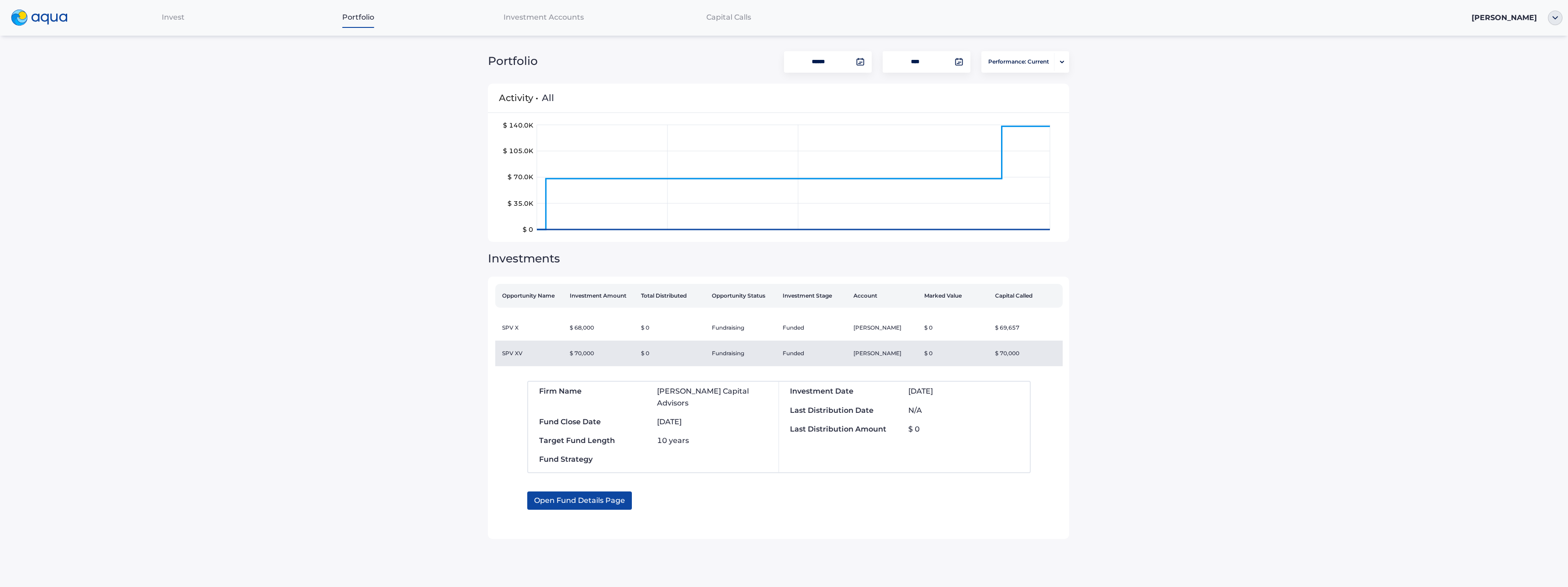
click at [591, 491] on span "Open Fund Details Page" at bounding box center [579, 501] width 91 height 18
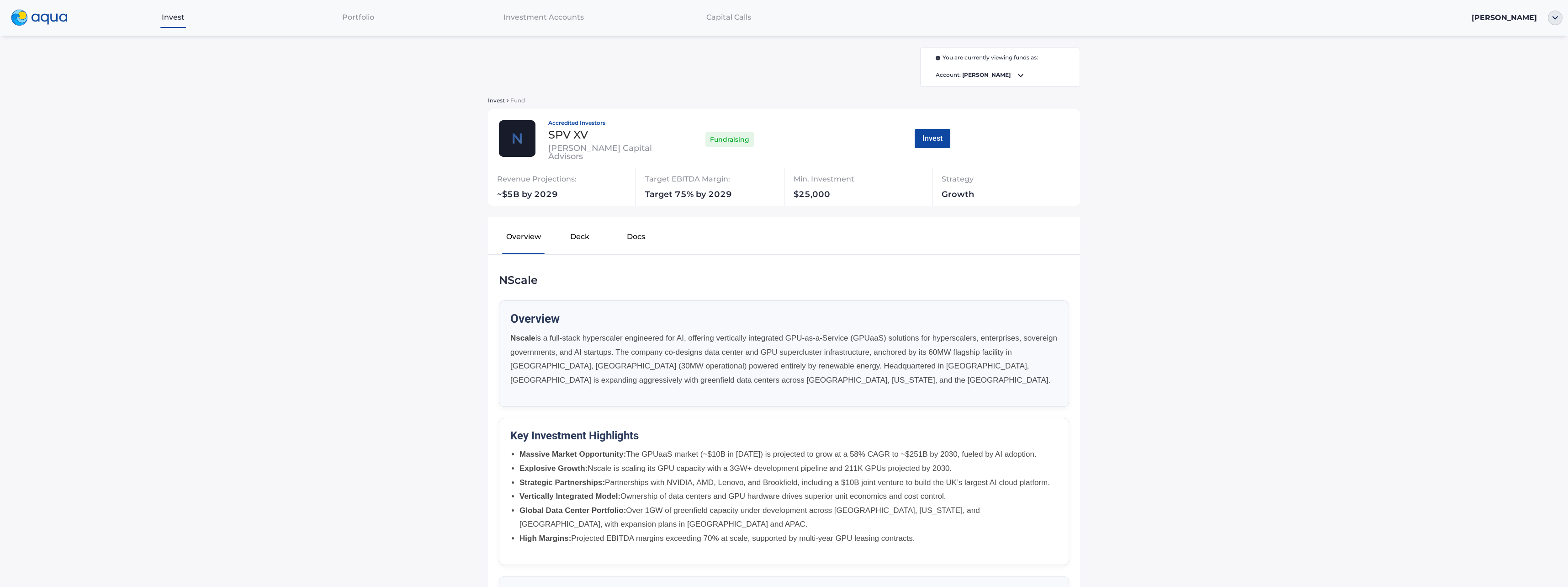
click at [629, 233] on button "Docs" at bounding box center [636, 239] width 56 height 29
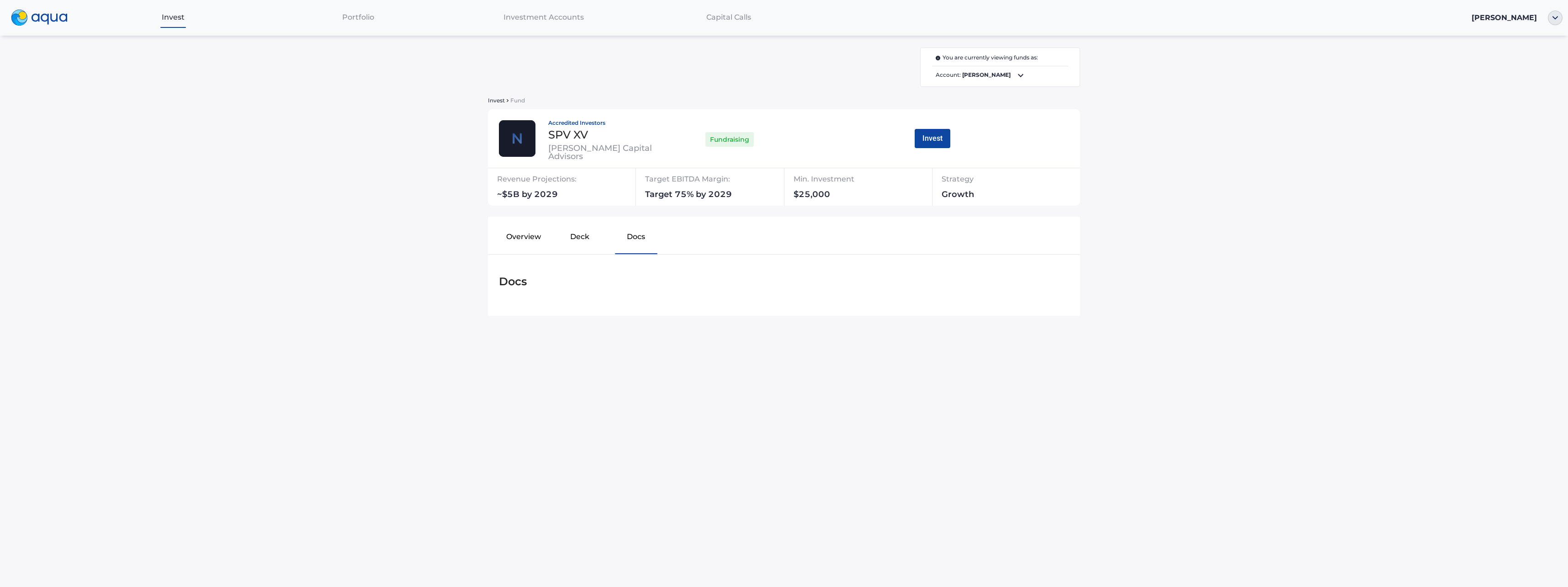
click at [583, 241] on button "Deck" at bounding box center [579, 239] width 56 height 29
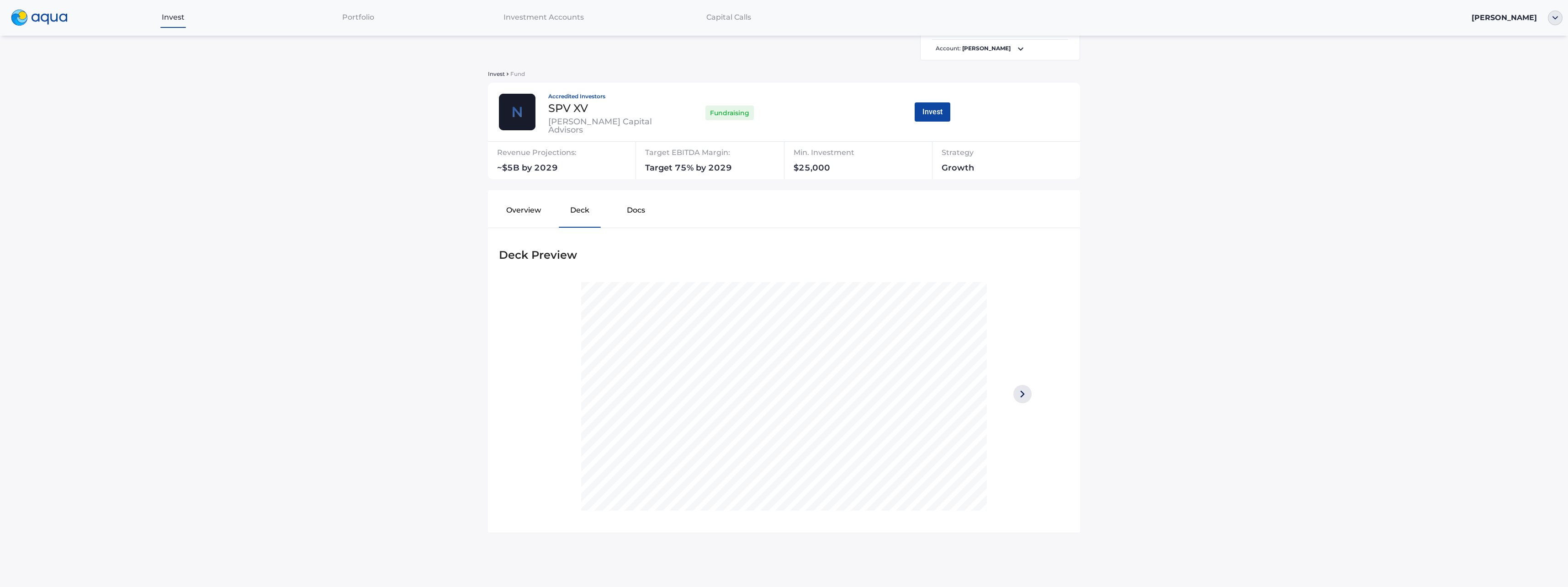
scroll to position [27, 0]
click at [1018, 393] on img at bounding box center [1023, 393] width 18 height 18
click at [1008, 395] on div at bounding box center [1022, 395] width 71 height 228
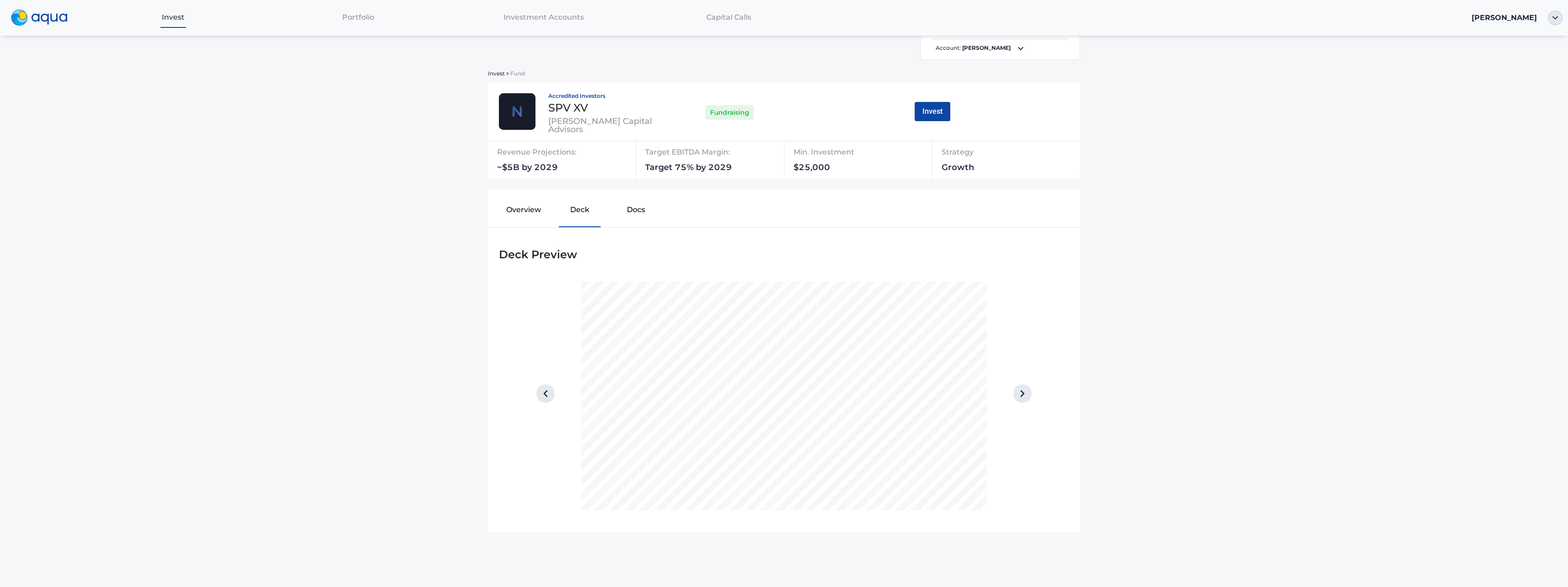
click at [634, 211] on button "Docs" at bounding box center [636, 212] width 56 height 29
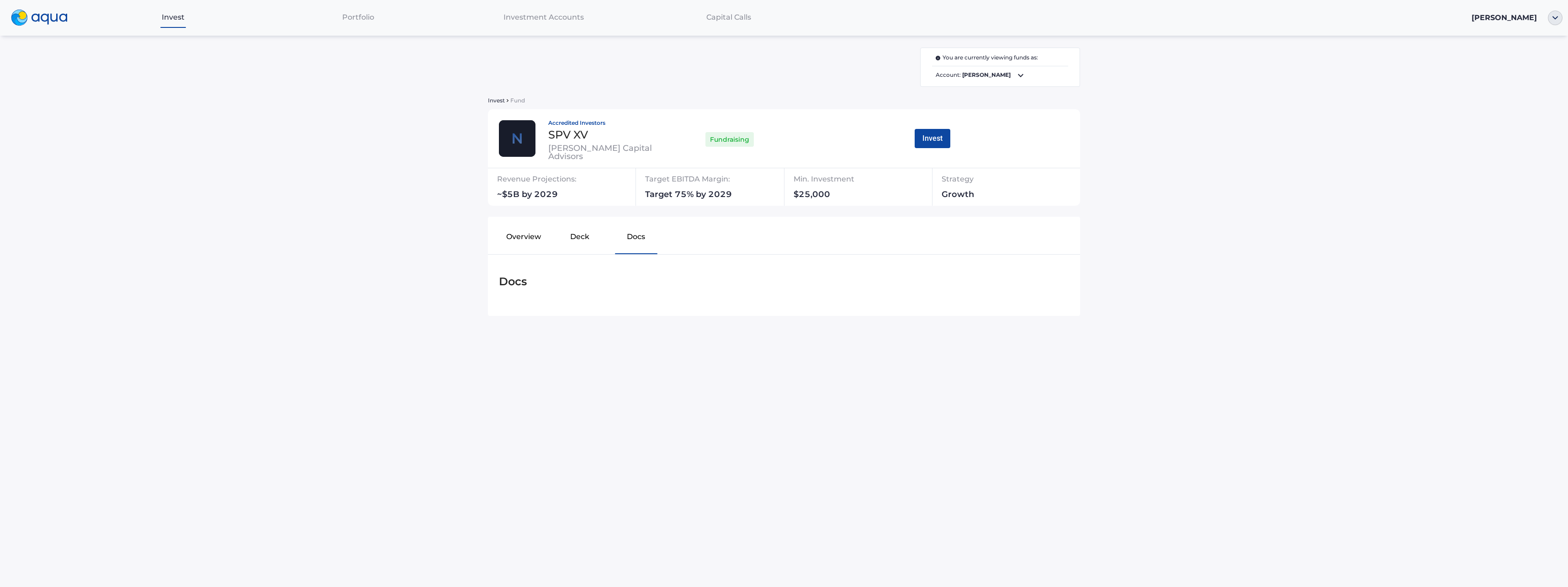
scroll to position [0, 0]
click at [693, 327] on div "Overview Deck Docs Docs" at bounding box center [784, 277] width 592 height 121
click at [659, 327] on div "Overview Deck Docs Docs" at bounding box center [784, 277] width 592 height 121
click at [583, 239] on button "Deck" at bounding box center [579, 239] width 56 height 29
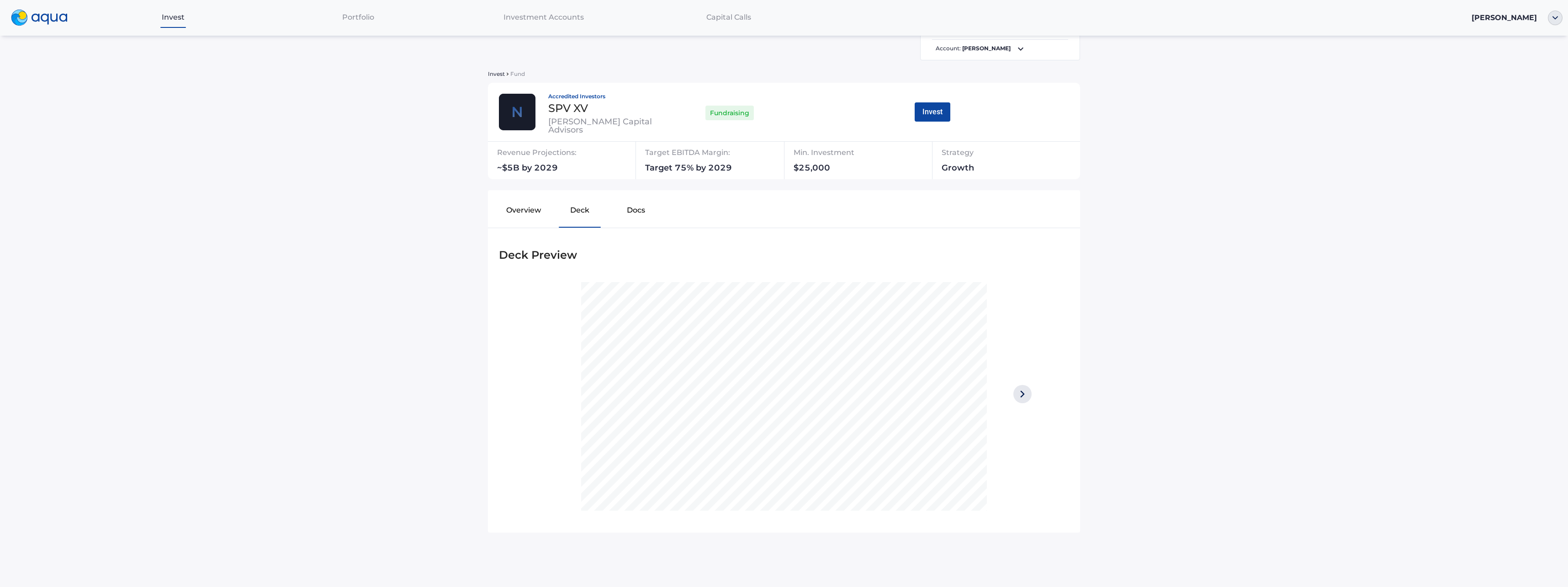
scroll to position [27, 0]
click at [1013, 391] on img at bounding box center [1023, 393] width 18 height 18
click at [1018, 391] on img at bounding box center [1023, 393] width 18 height 18
click at [1023, 390] on img at bounding box center [1023, 393] width 18 height 18
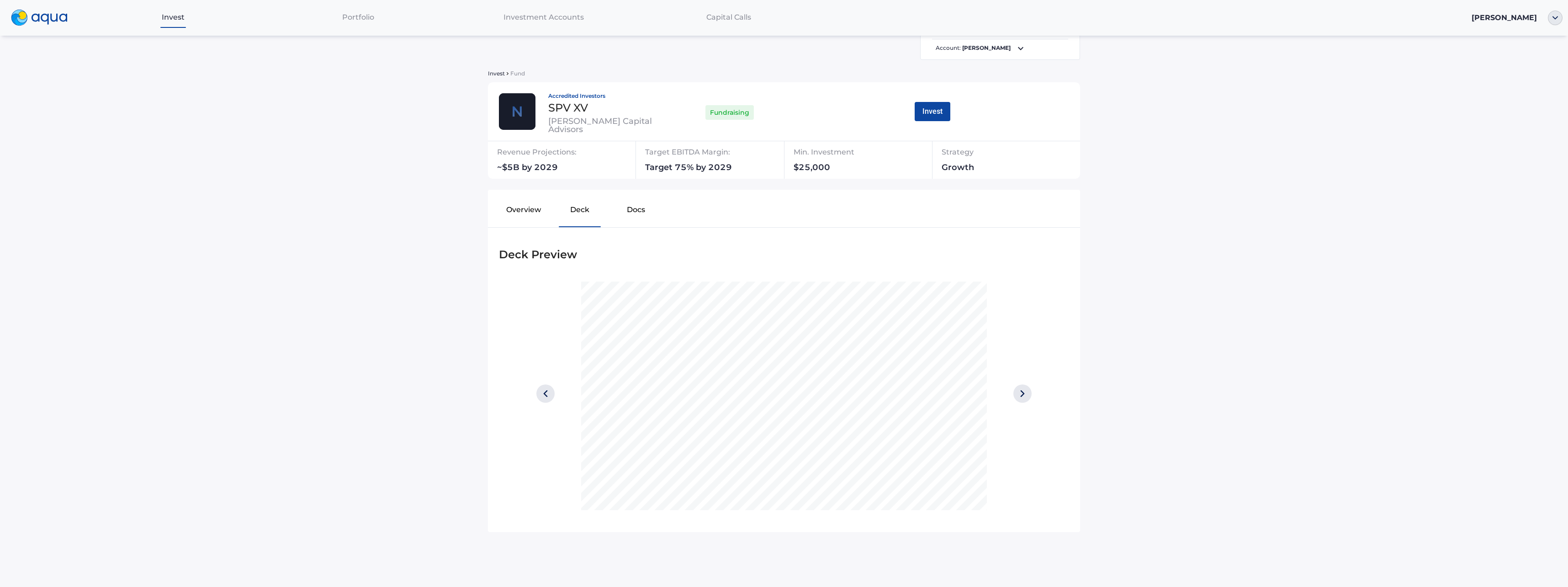
click at [1023, 390] on img at bounding box center [1023, 393] width 18 height 18
click at [992, 505] on div at bounding box center [1022, 395] width 71 height 228
click at [545, 388] on img at bounding box center [545, 393] width 18 height 18
click at [547, 387] on img at bounding box center [545, 393] width 18 height 18
click at [1016, 395] on img at bounding box center [1023, 393] width 18 height 18
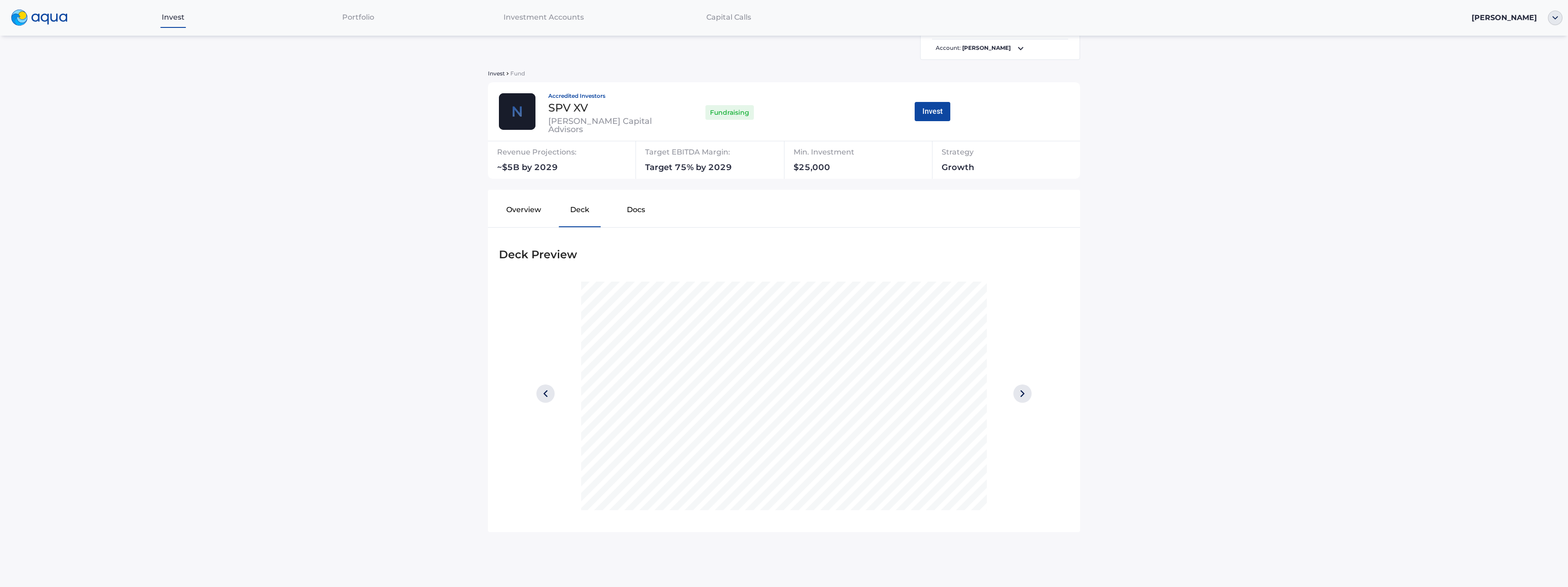
click at [1017, 390] on img at bounding box center [1023, 393] width 18 height 18
click at [1023, 394] on img at bounding box center [1023, 393] width 18 height 18
click at [1015, 392] on img at bounding box center [1023, 393] width 18 height 18
click at [1016, 391] on img at bounding box center [1023, 393] width 18 height 18
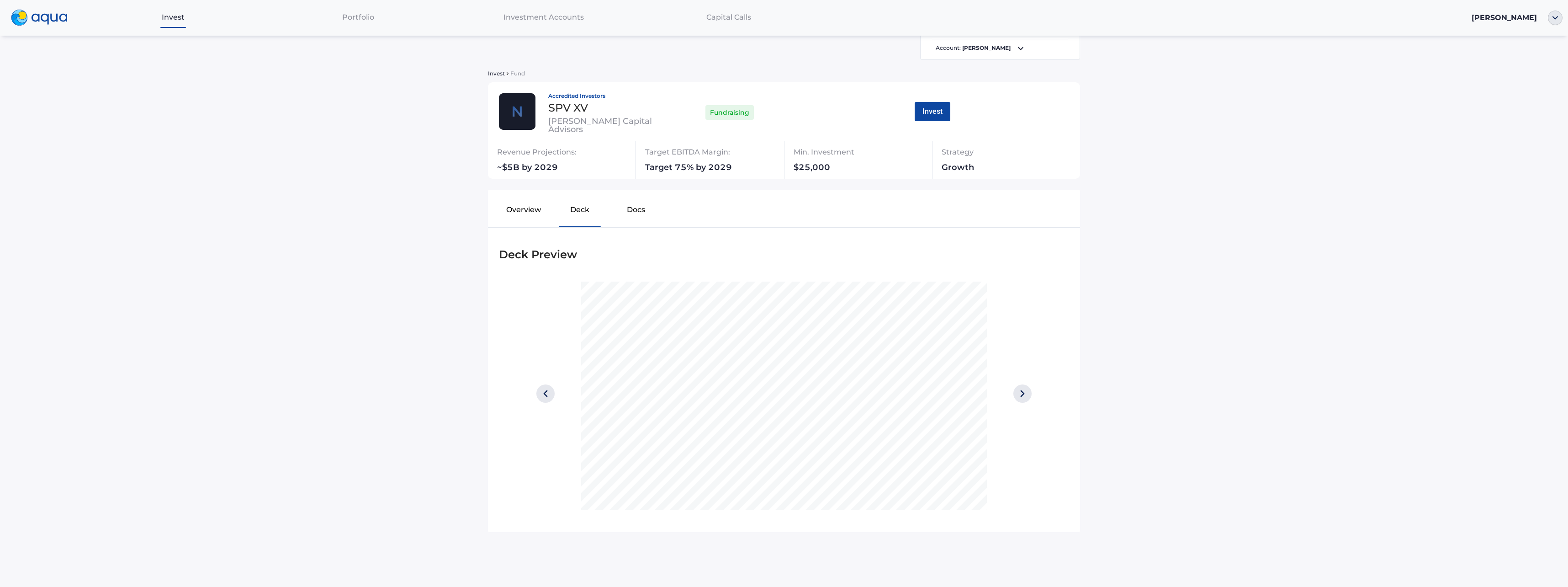
click at [1015, 393] on img at bounding box center [1023, 393] width 18 height 18
click at [1019, 396] on img at bounding box center [1023, 393] width 18 height 18
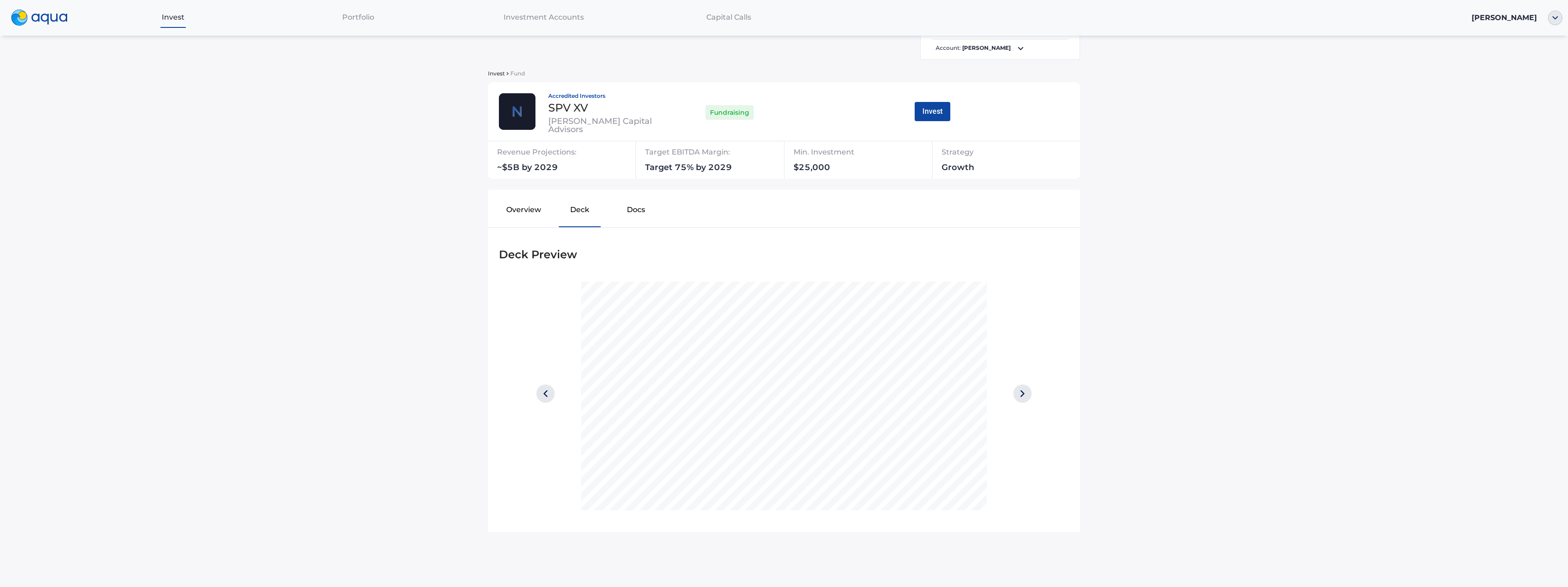
click at [1019, 396] on img at bounding box center [1023, 393] width 18 height 18
click at [539, 392] on img at bounding box center [545, 393] width 18 height 18
click at [1014, 392] on img at bounding box center [1023, 393] width 18 height 18
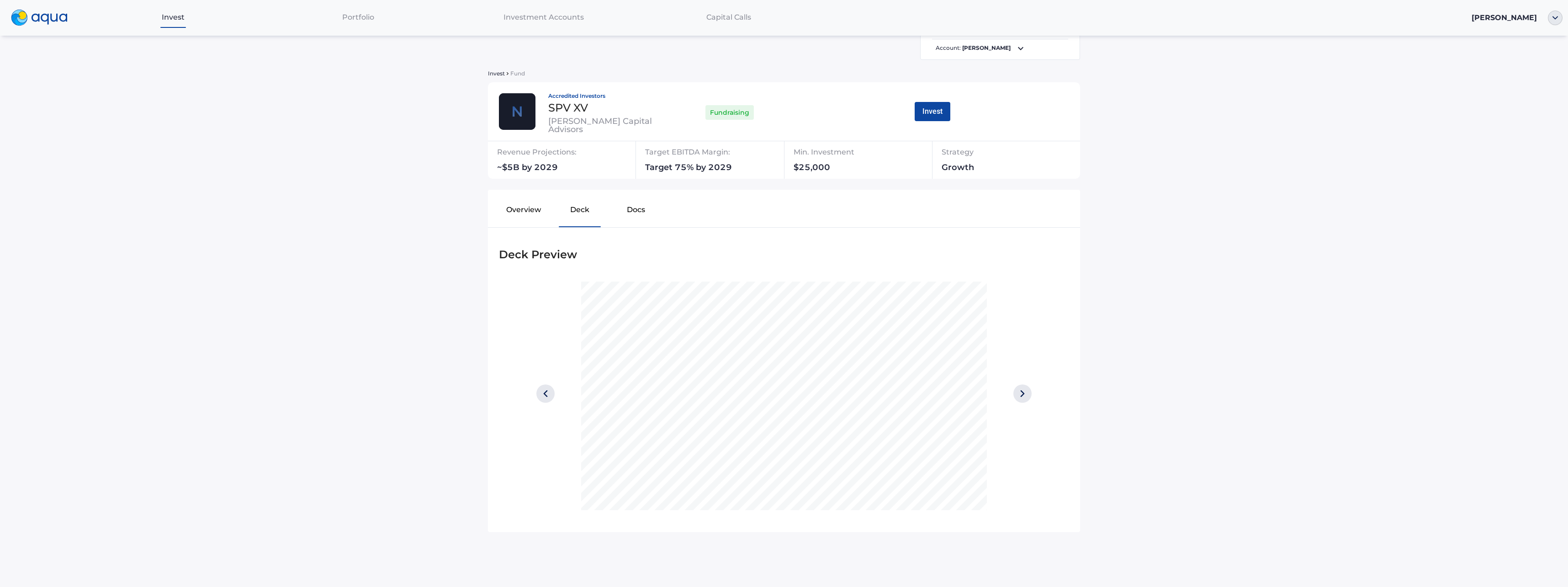
click at [1014, 392] on img at bounding box center [1023, 393] width 18 height 18
click at [1022, 396] on img at bounding box center [1023, 393] width 18 height 18
click at [539, 394] on img at bounding box center [545, 393] width 18 height 18
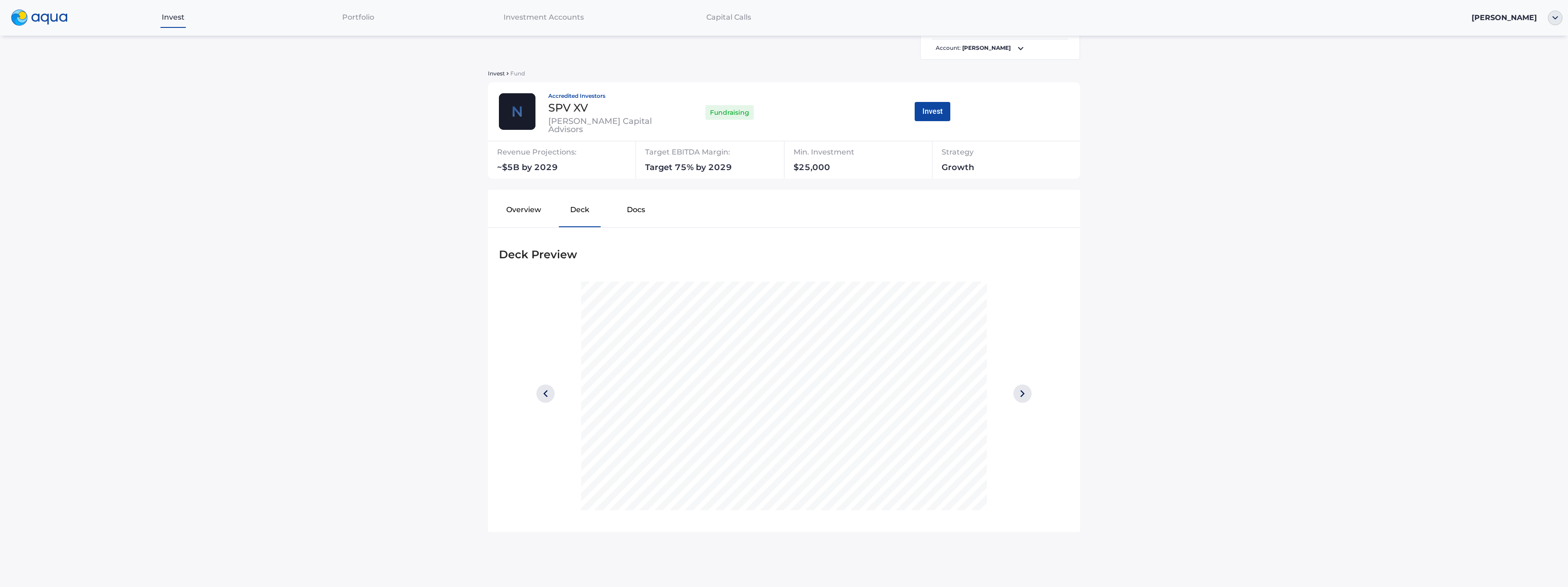
click at [1031, 389] on div at bounding box center [1022, 395] width 71 height 228
click at [1027, 395] on img at bounding box center [1023, 393] width 18 height 18
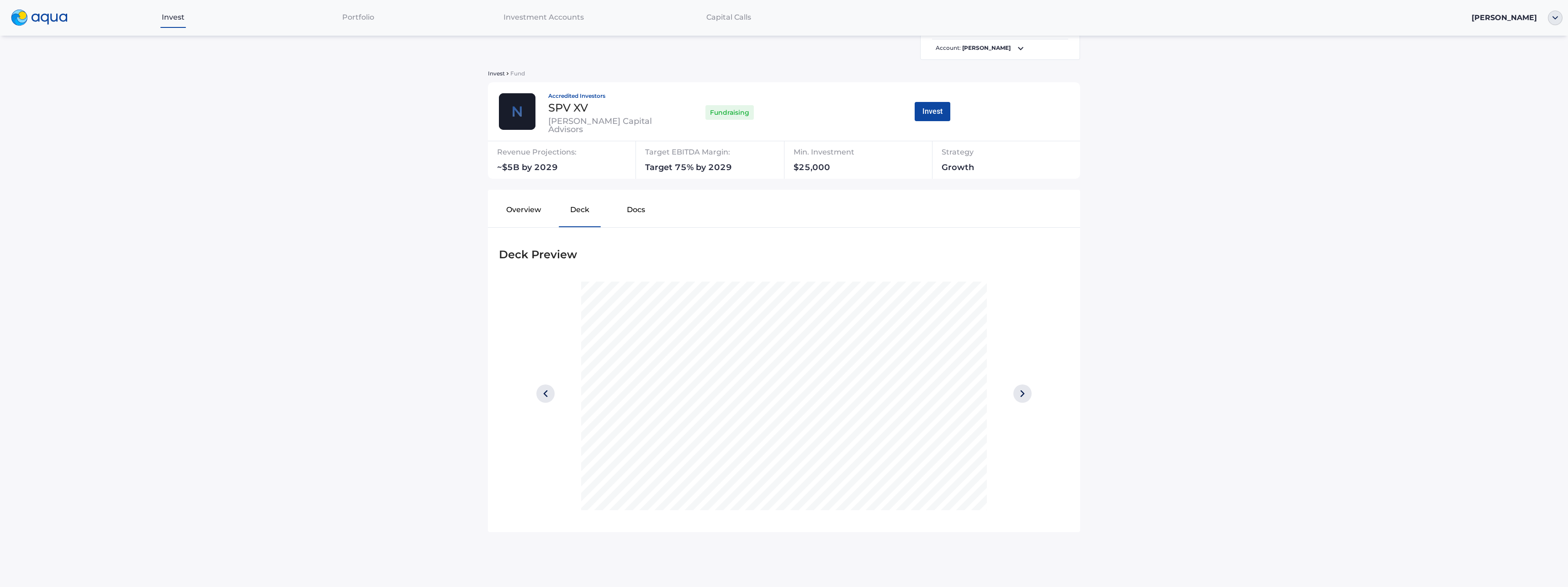
click at [1027, 395] on img at bounding box center [1023, 393] width 18 height 18
click at [1021, 396] on img at bounding box center [1023, 393] width 18 height 18
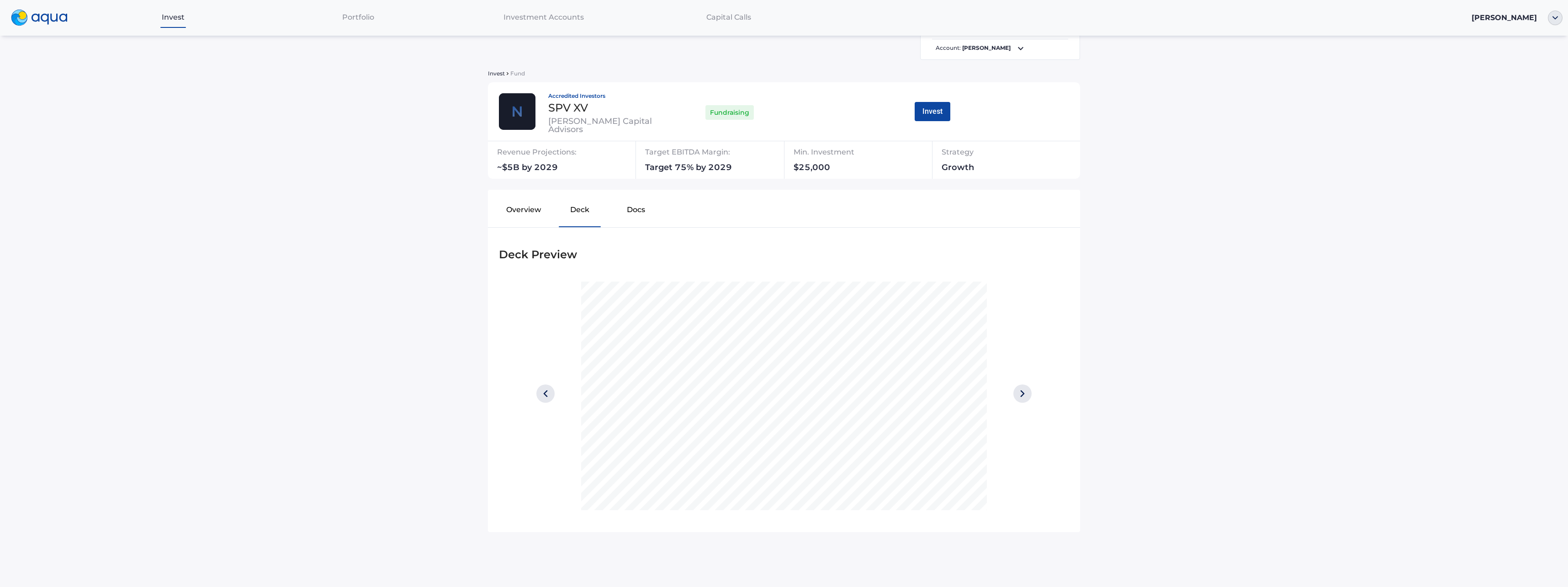
click at [1021, 396] on img at bounding box center [1023, 393] width 18 height 18
click at [550, 395] on img at bounding box center [545, 393] width 18 height 18
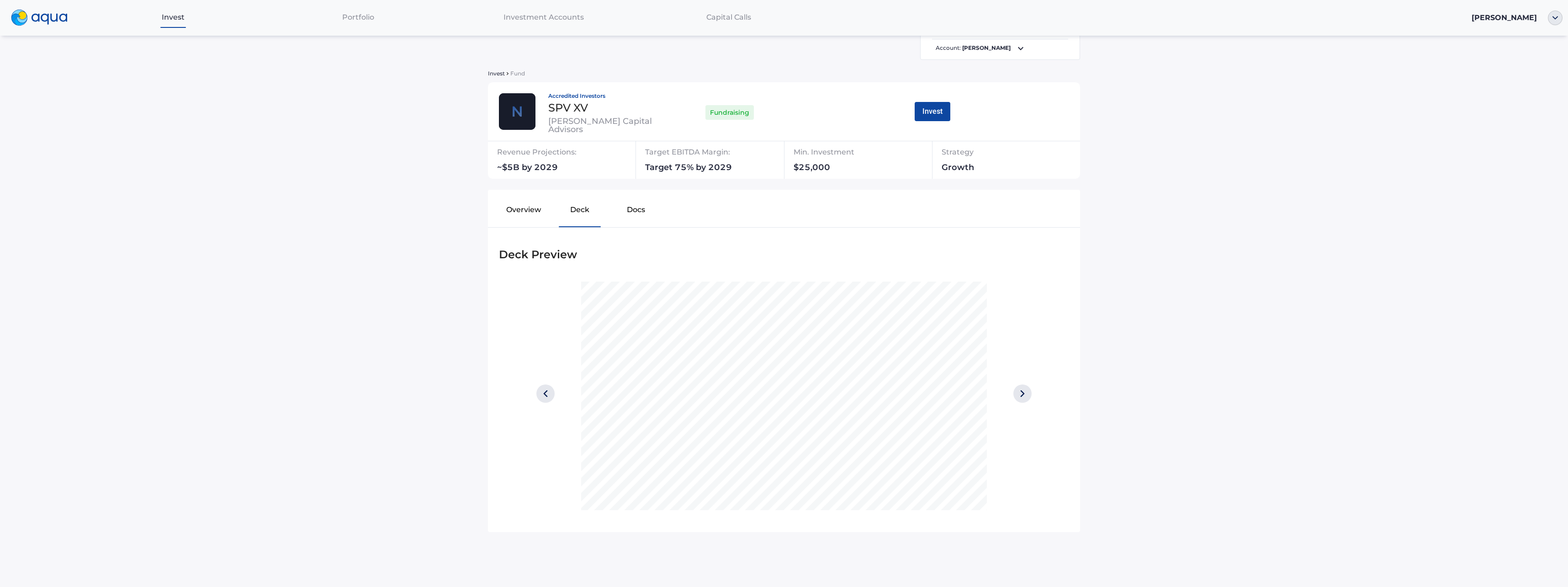
click at [1022, 395] on img at bounding box center [1023, 393] width 18 height 18
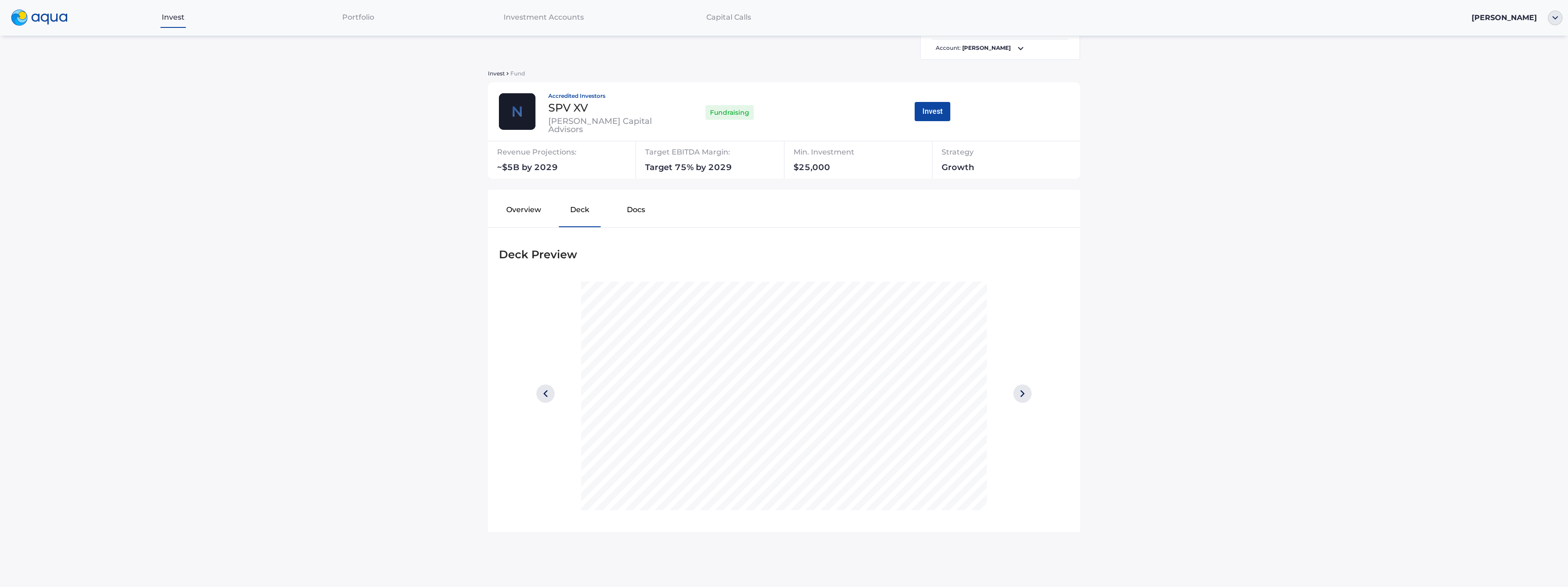
click at [1022, 395] on img at bounding box center [1023, 393] width 18 height 18
click at [546, 392] on img at bounding box center [545, 393] width 18 height 18
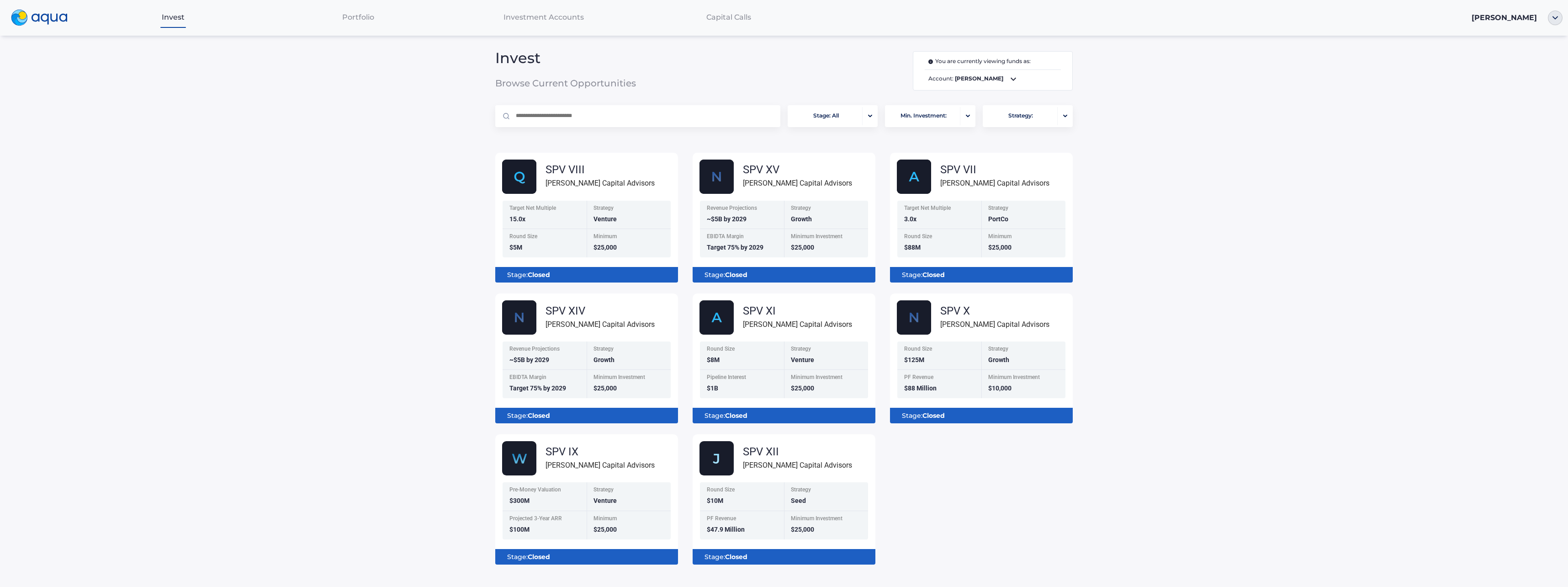
click at [621, 550] on div "Stage: Closed" at bounding box center [587, 557] width 168 height 16
click at [588, 525] on div "Minimum $25,000" at bounding box center [629, 525] width 84 height 29
click at [567, 441] on div "SPV IX Florence Capital Advisors" at bounding box center [590, 458] width 176 height 34
click at [543, 554] on b "Closed" at bounding box center [539, 557] width 23 height 9
click at [754, 554] on div "Stage: Closed" at bounding box center [784, 557] width 168 height 16
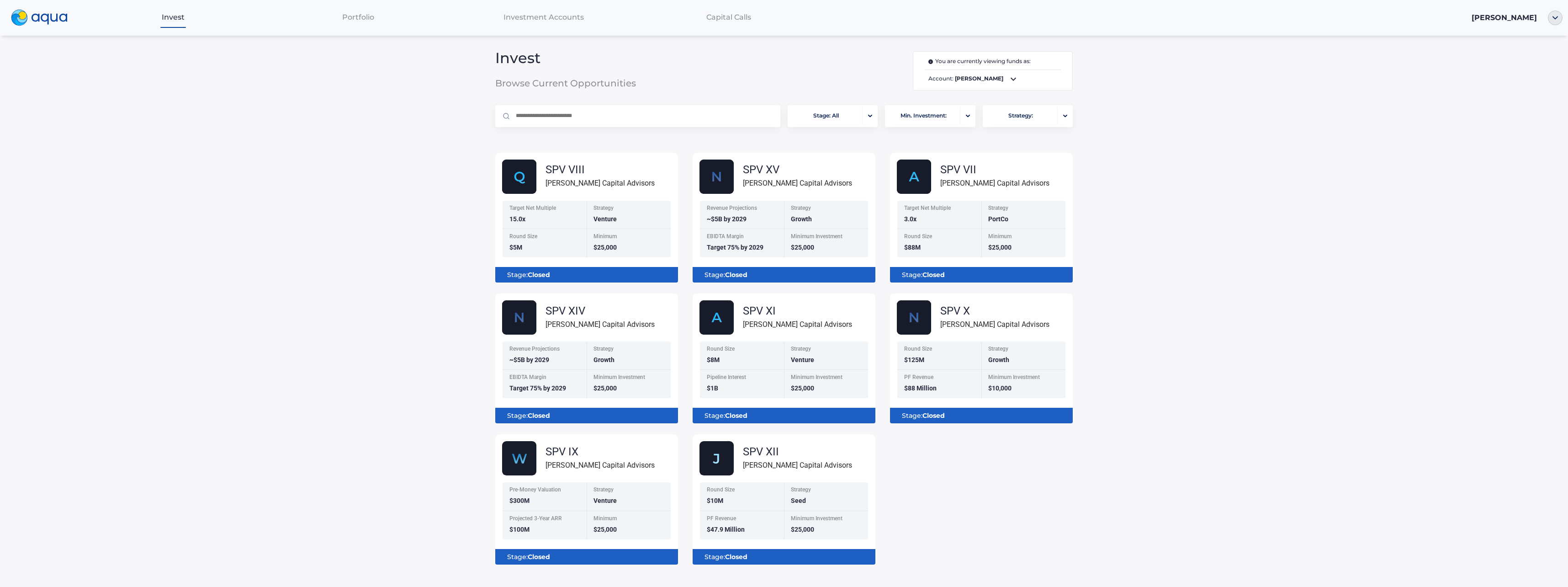
click at [606, 558] on div "Stage: Closed" at bounding box center [587, 557] width 168 height 16
click at [937, 391] on div "PF Revenue $88 Million" at bounding box center [939, 384] width 84 height 29
